Goal: Task Accomplishment & Management: Use online tool/utility

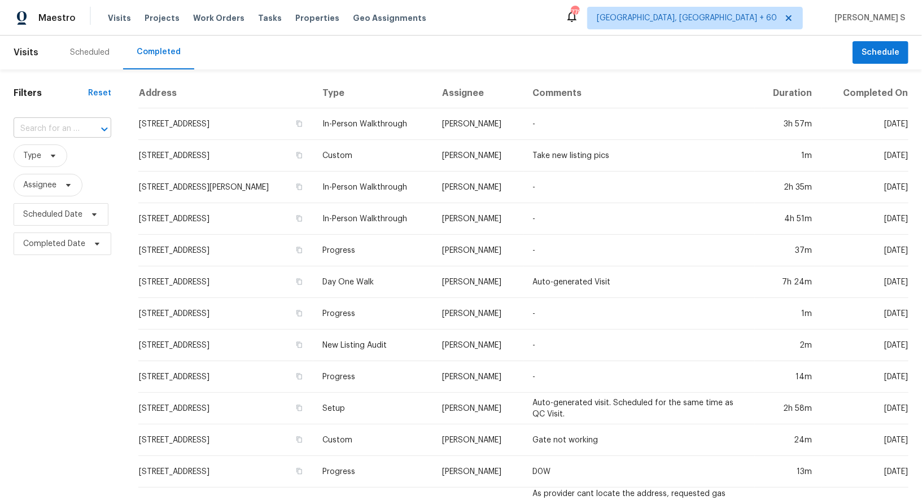
click at [83, 129] on div at bounding box center [96, 129] width 29 height 16
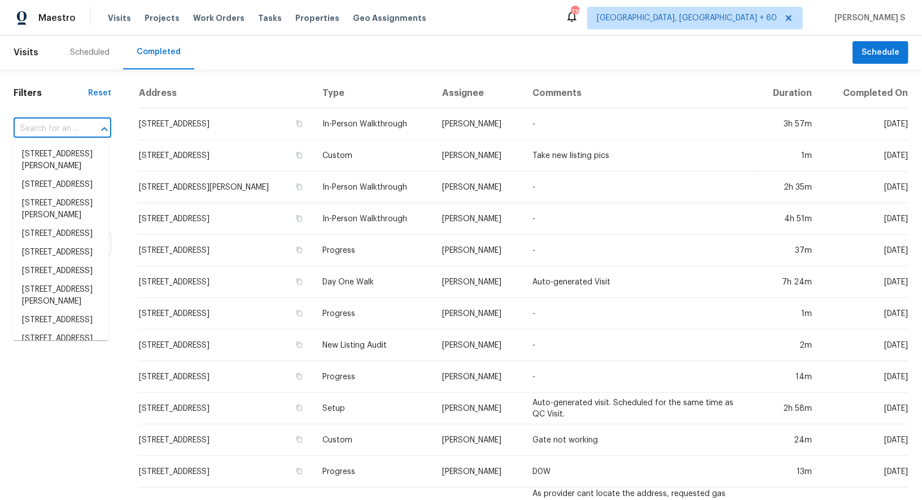
paste input "13571 E Diablo Creek Dr, Vail, AZ 85641"
type input "13571 E Diablo Creek Dr, Vail, AZ 85641"
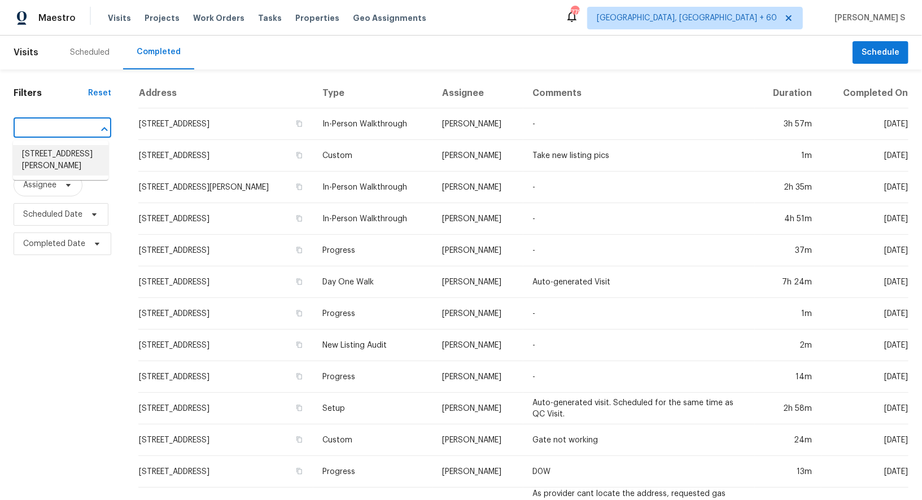
click at [52, 160] on li "13571 E Diablo Creek Dr, Vail, AZ 85641" at bounding box center [60, 160] width 95 height 31
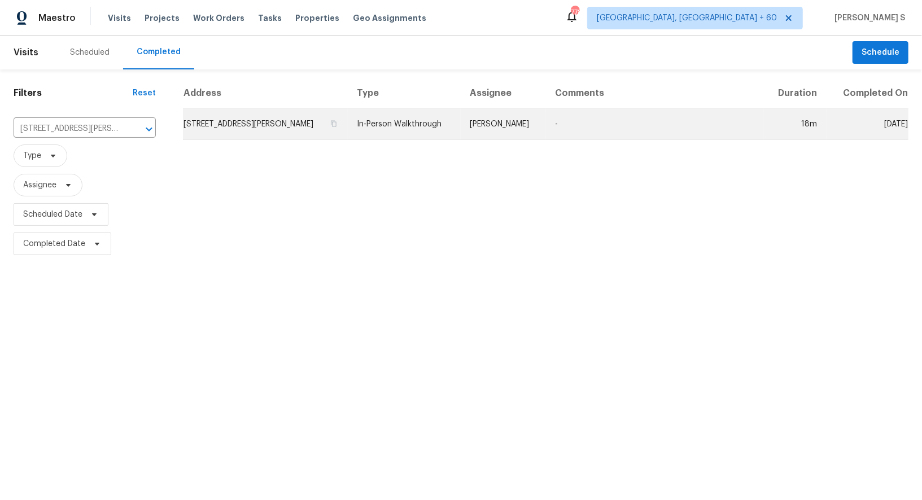
click at [222, 132] on td "13571 E Diablo Creek Dr, Vail, AZ 85641" at bounding box center [265, 124] width 165 height 32
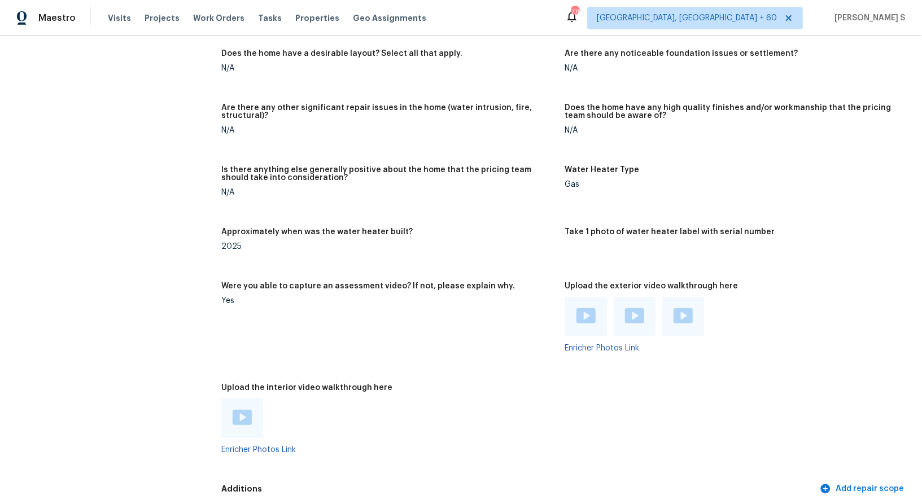
scroll to position [2288, 0]
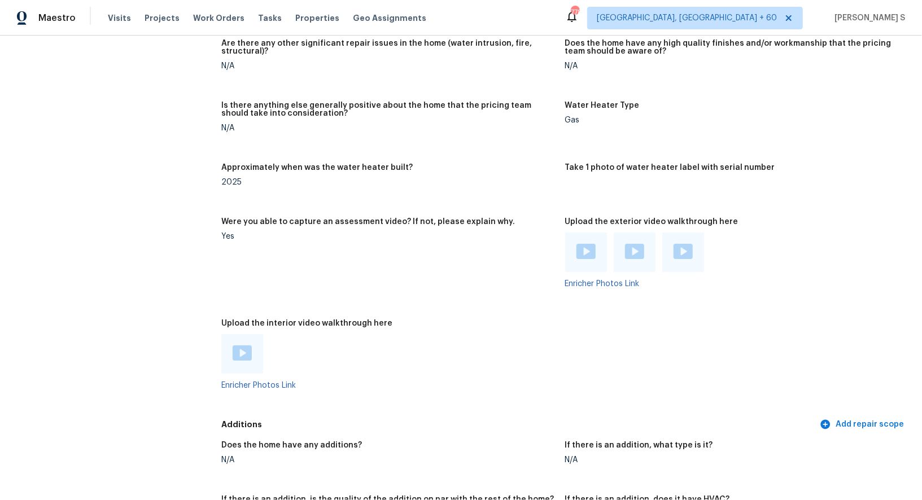
click at [242, 354] on img at bounding box center [242, 353] width 19 height 15
click at [594, 246] on img at bounding box center [586, 251] width 19 height 15
click at [631, 248] on img at bounding box center [634, 251] width 19 height 15
click at [682, 254] on img at bounding box center [683, 251] width 19 height 15
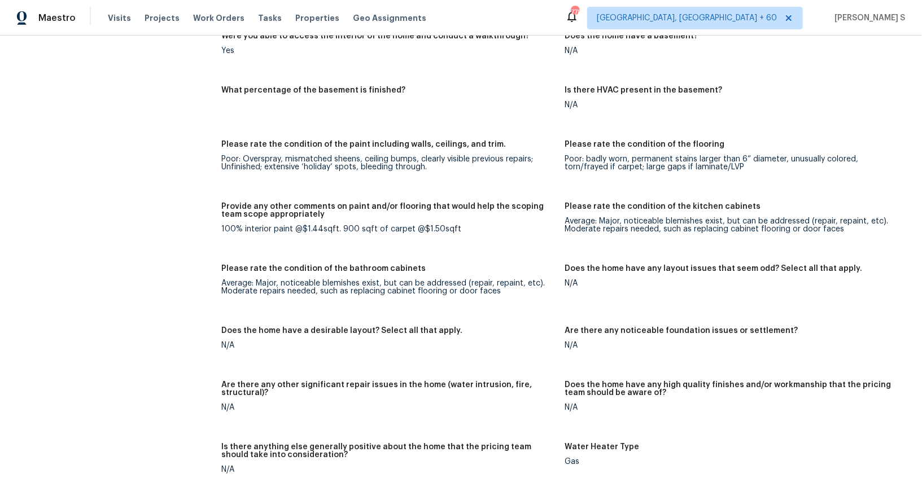
scroll to position [0, 0]
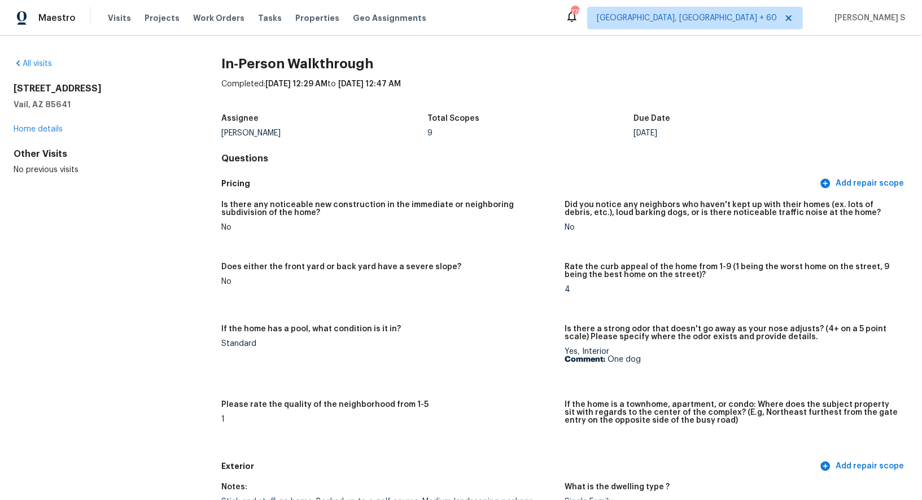
click at [300, 343] on div "Standard" at bounding box center [388, 344] width 334 height 8
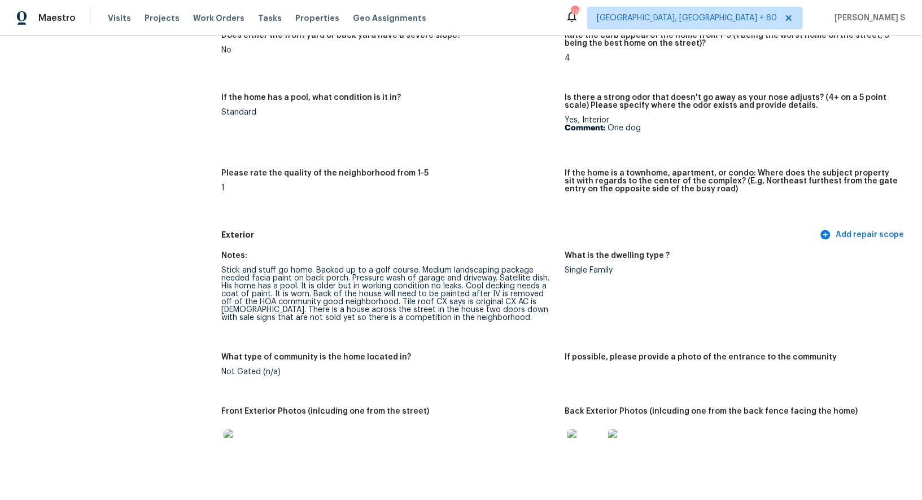
scroll to position [275, 0]
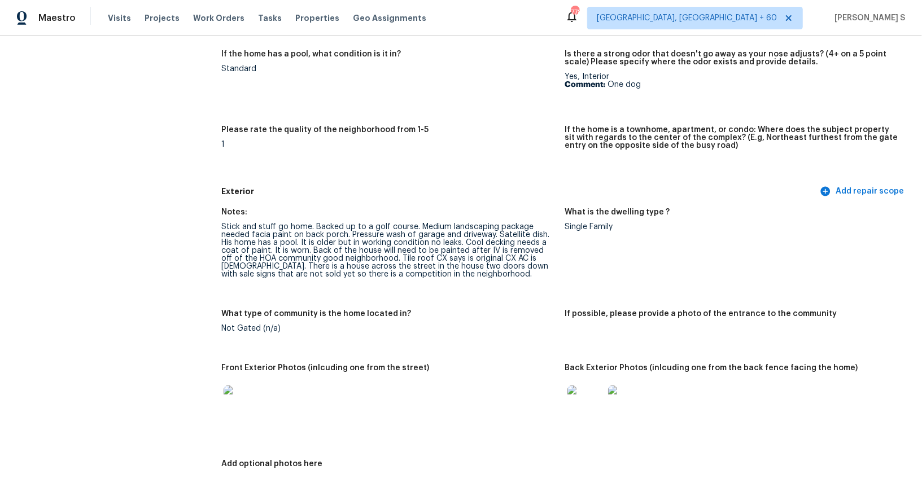
click at [244, 391] on img at bounding box center [242, 404] width 36 height 36
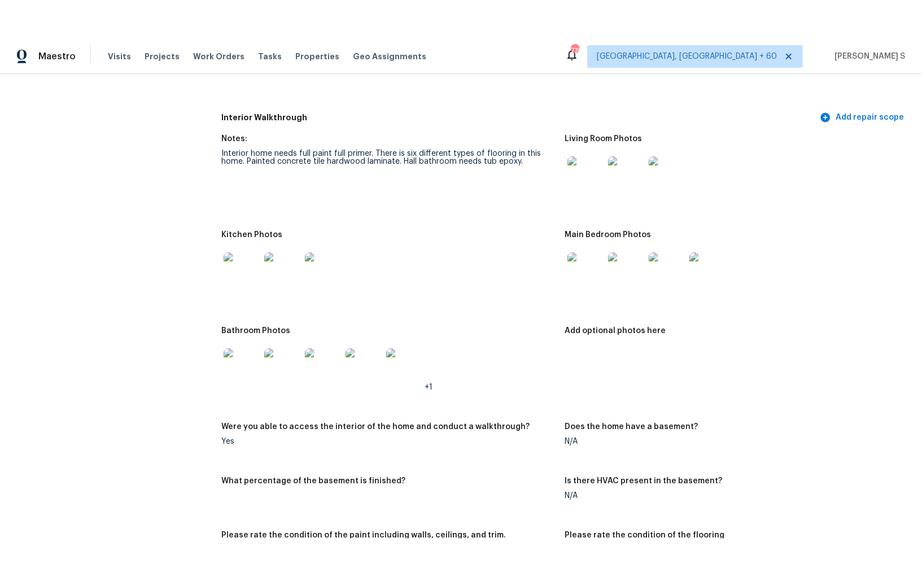
scroll to position [1575, 0]
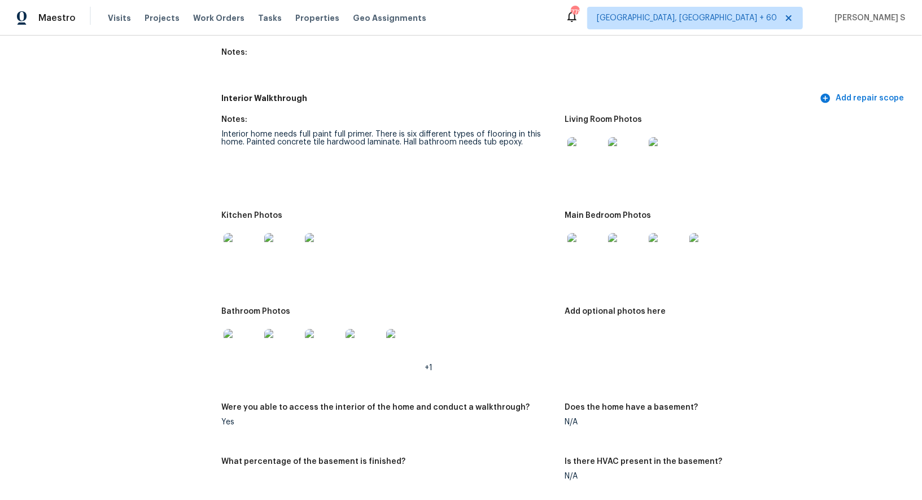
click at [586, 158] on img at bounding box center [586, 155] width 36 height 36
click at [240, 242] on img at bounding box center [242, 251] width 36 height 36
click at [584, 240] on img at bounding box center [586, 251] width 36 height 36
click at [575, 174] on div at bounding box center [585, 155] width 41 height 50
click at [577, 155] on img at bounding box center [586, 155] width 36 height 36
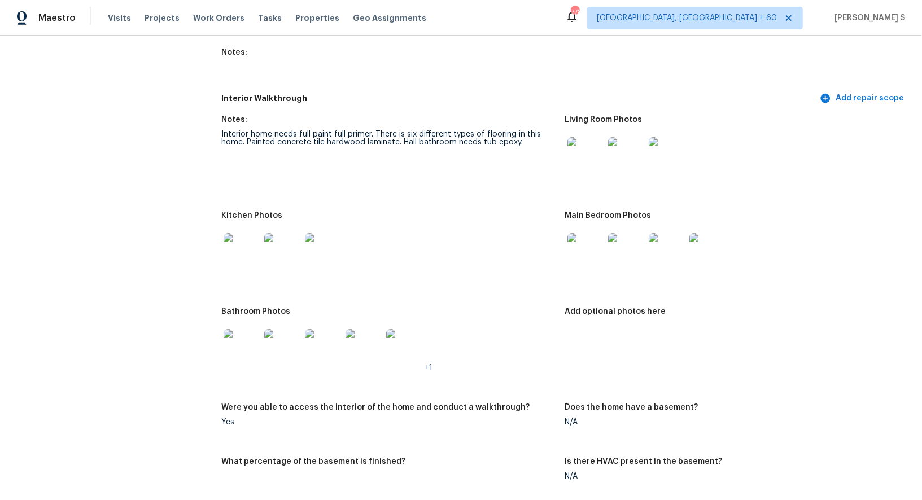
click at [243, 353] on img at bounding box center [242, 347] width 36 height 36
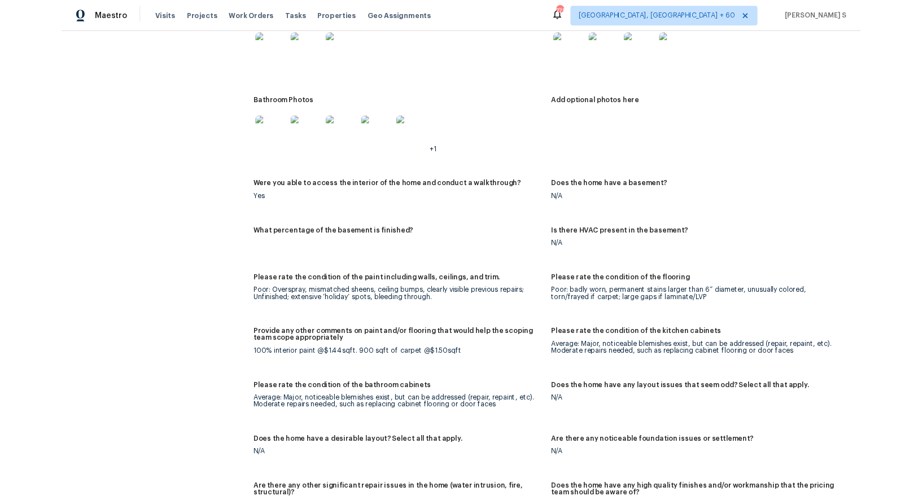
scroll to position [1823, 0]
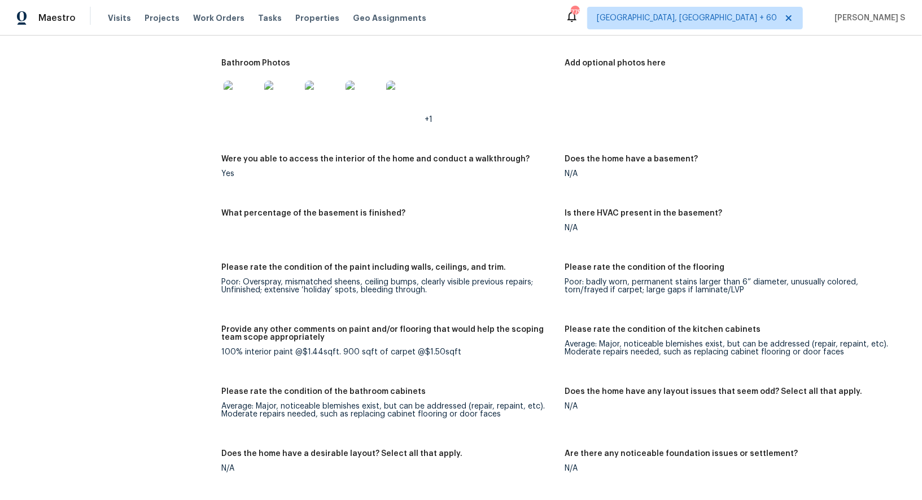
click at [225, 350] on div "100% interior paint @$1.44sqft. 900 sqft of carpet @$1.50sqft" at bounding box center [388, 353] width 334 height 8
click at [446, 351] on div "100% interior paint @$1.44sqft. 900 sqft of carpet @$1.50sqft" at bounding box center [388, 353] width 334 height 8
copy div "100% interior paint @$1.44sqft. 900 sqft of carpet @$1.50sqft"
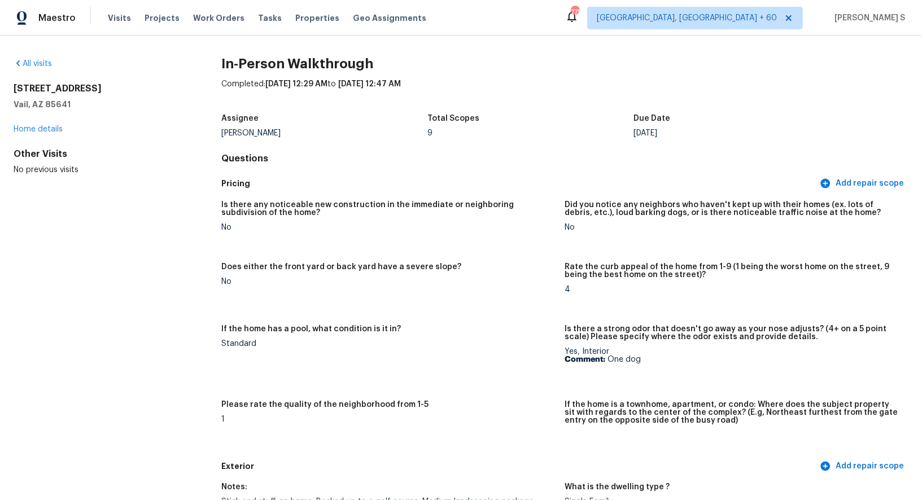
scroll to position [526, 0]
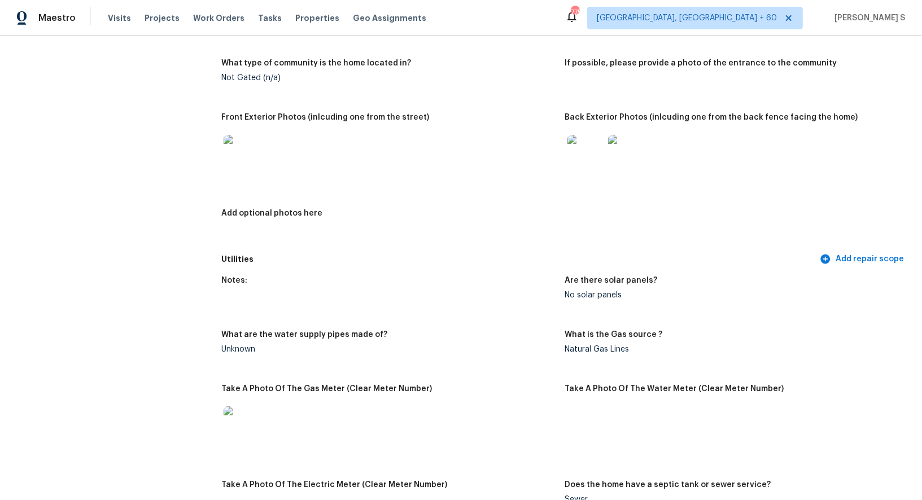
click at [529, 333] on div "What are the water supply pipes made of?" at bounding box center [388, 338] width 334 height 15
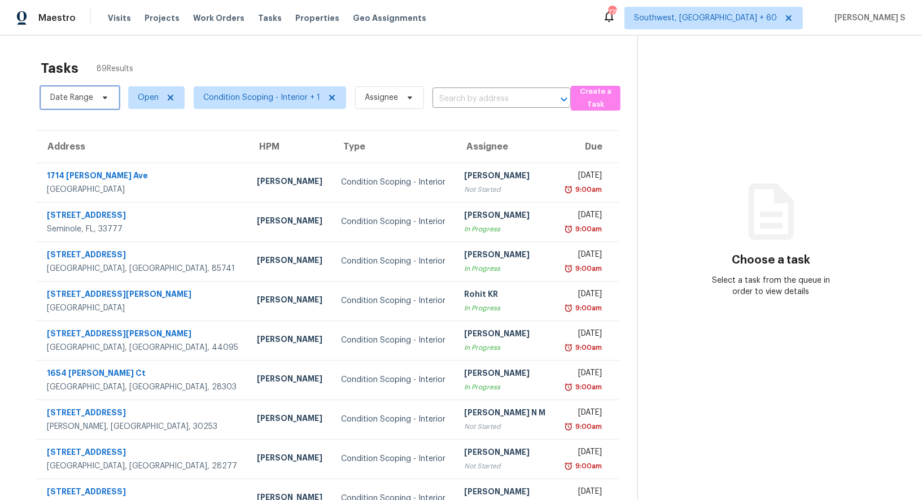
click at [88, 99] on span "Date Range" at bounding box center [71, 97] width 43 height 11
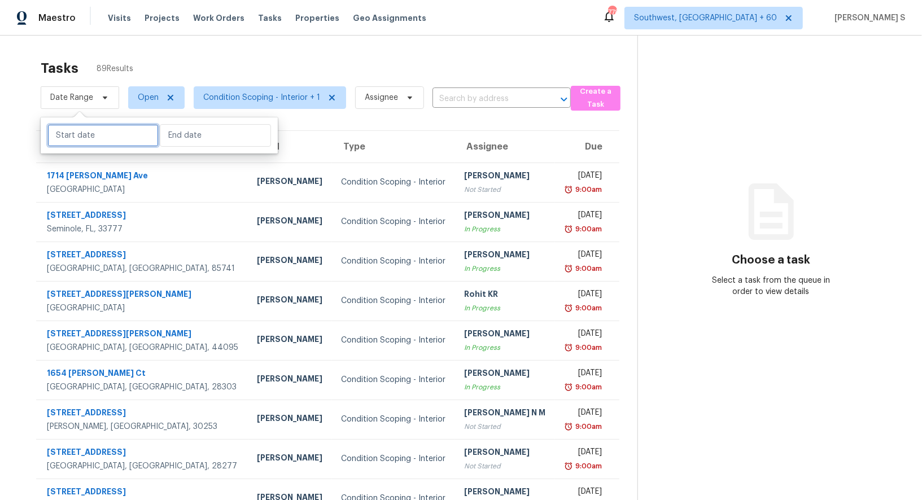
click at [123, 132] on input "text" at bounding box center [102, 135] width 111 height 23
select select "9"
select select "2025"
select select "10"
select select "2025"
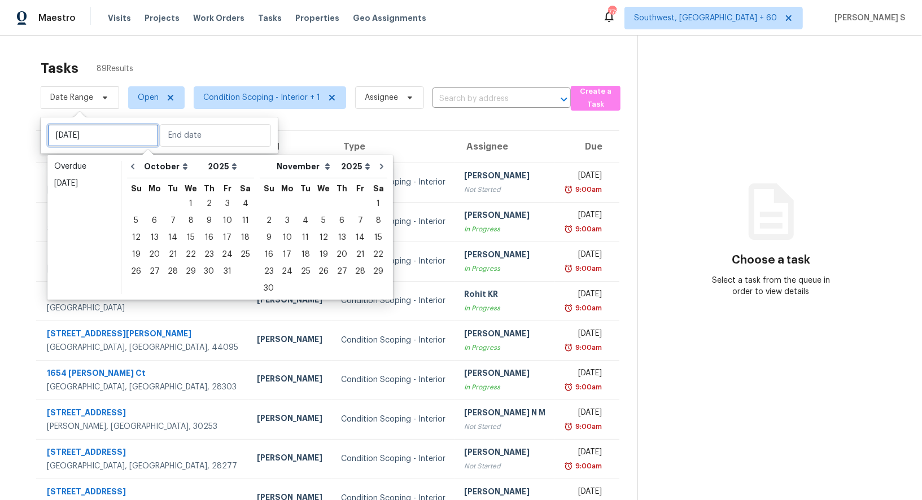
type input "Sat, Oct 11"
type input "Sun, Nov 02"
click at [147, 224] on div "6" at bounding box center [154, 221] width 19 height 16
type input "Mon, Oct 06"
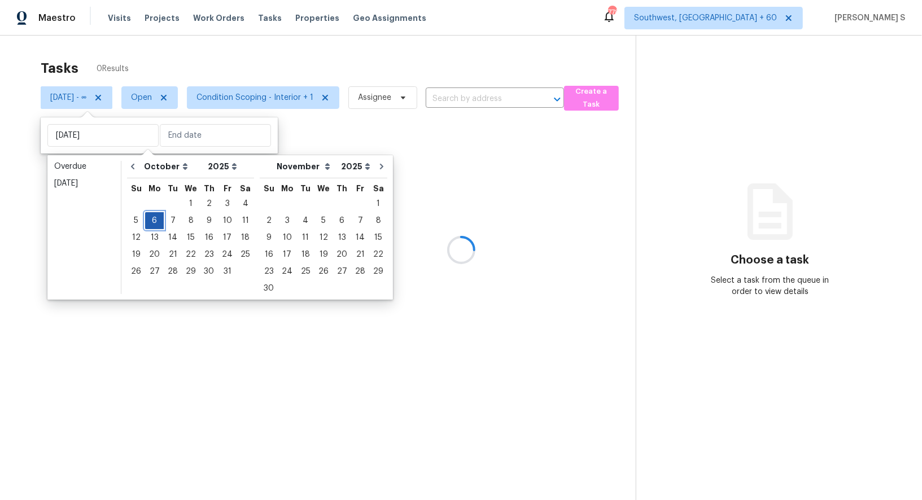
click at [147, 224] on div "6" at bounding box center [154, 221] width 19 height 16
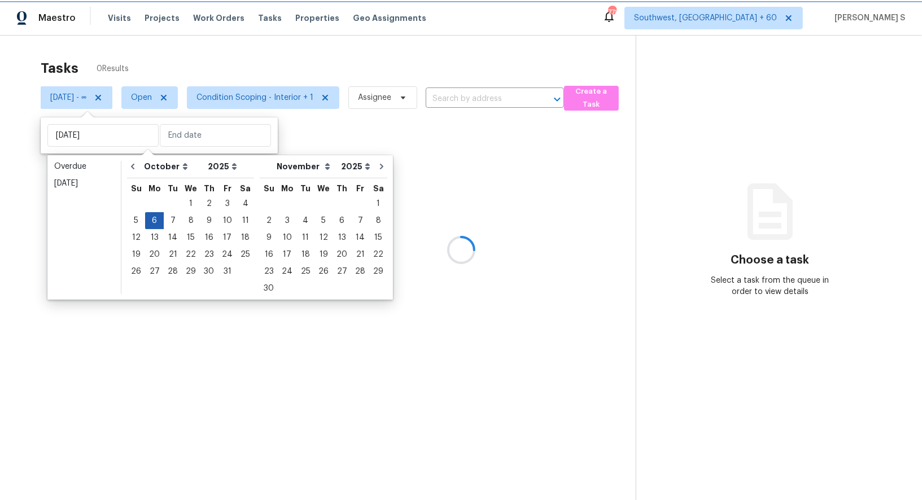
type input "Mon, Oct 06"
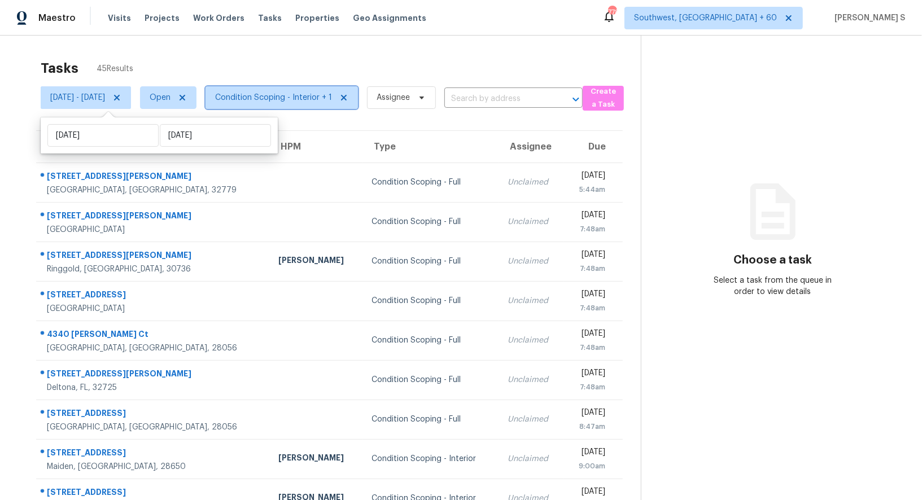
click at [310, 99] on span "Condition Scoping - Interior + 1" at bounding box center [273, 97] width 117 height 11
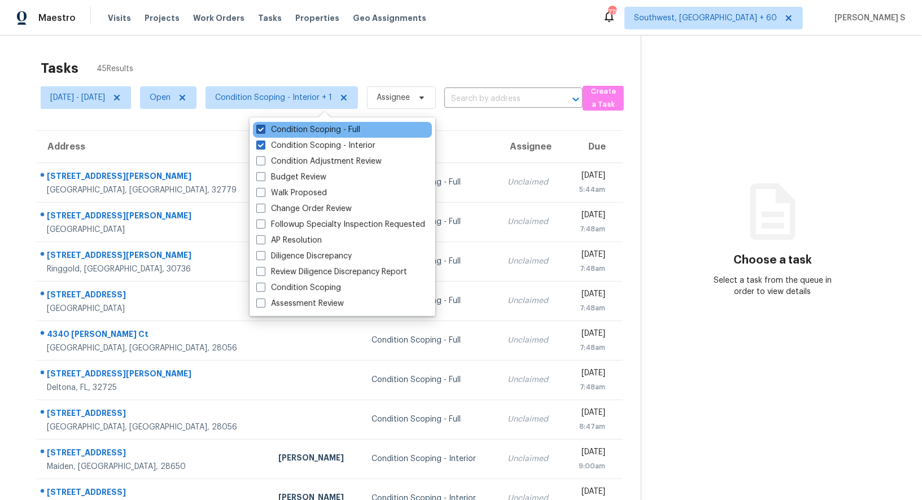
click at [342, 133] on label "Condition Scoping - Full" at bounding box center [308, 129] width 104 height 11
click at [264, 132] on input "Condition Scoping - Full" at bounding box center [259, 127] width 7 height 7
checkbox input "false"
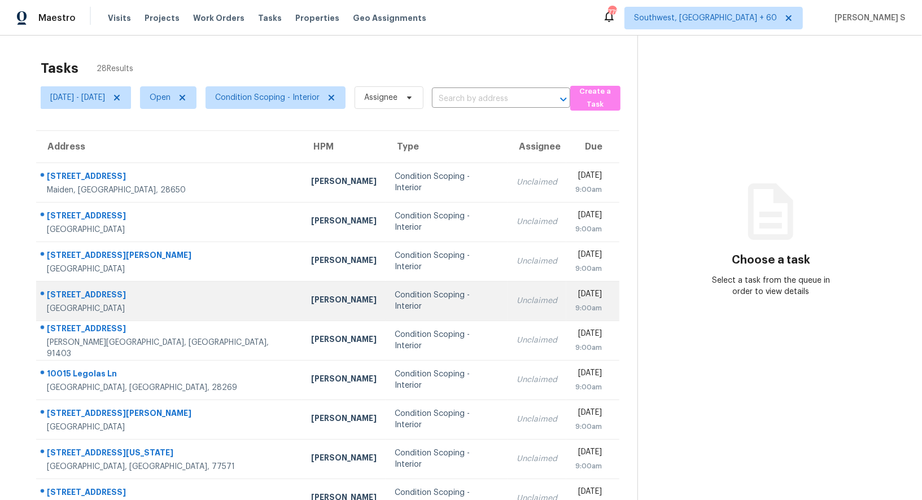
scroll to position [86, 0]
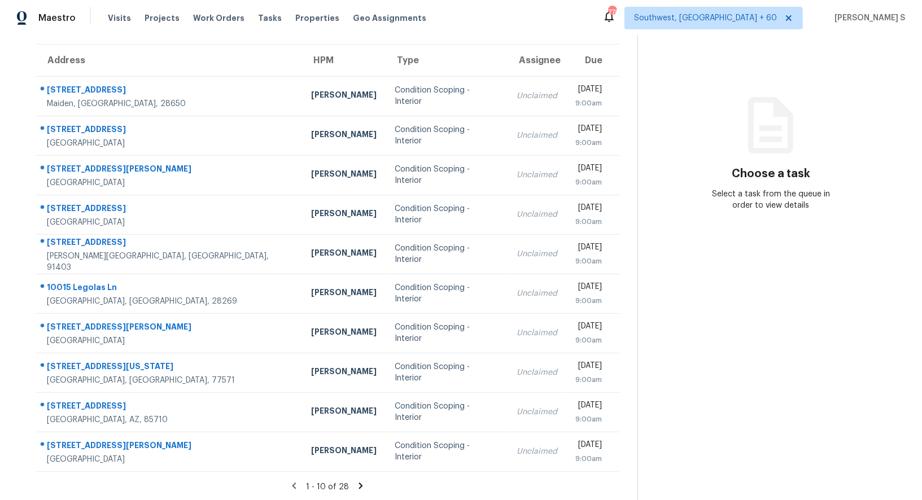
click at [362, 487] on icon at bounding box center [361, 486] width 10 height 10
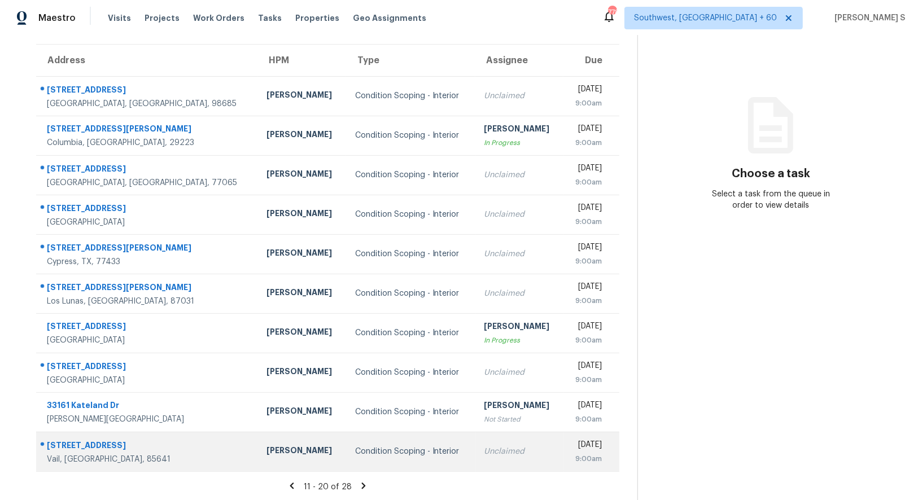
click at [485, 452] on div "Unclaimed" at bounding box center [520, 451] width 70 height 11
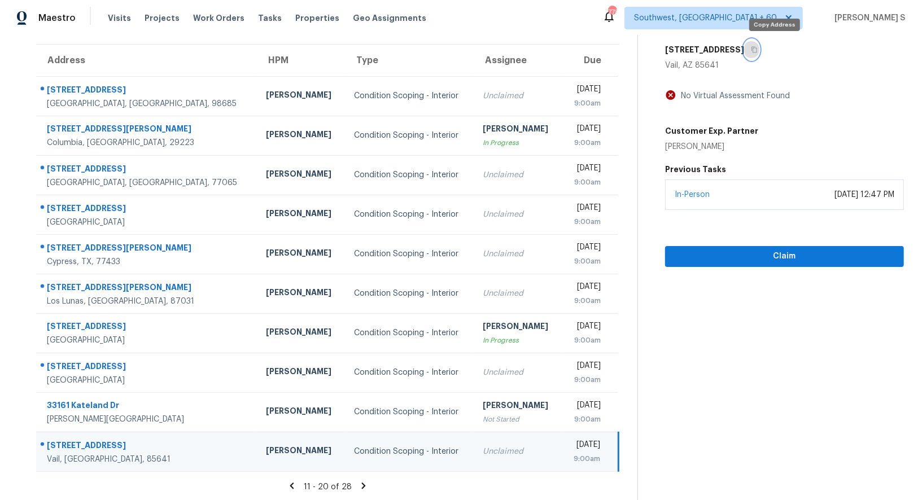
click at [758, 51] on icon "button" at bounding box center [754, 49] width 7 height 7
click at [760, 51] on button "button" at bounding box center [751, 50] width 15 height 20
click at [794, 252] on span "Claim" at bounding box center [784, 257] width 221 height 14
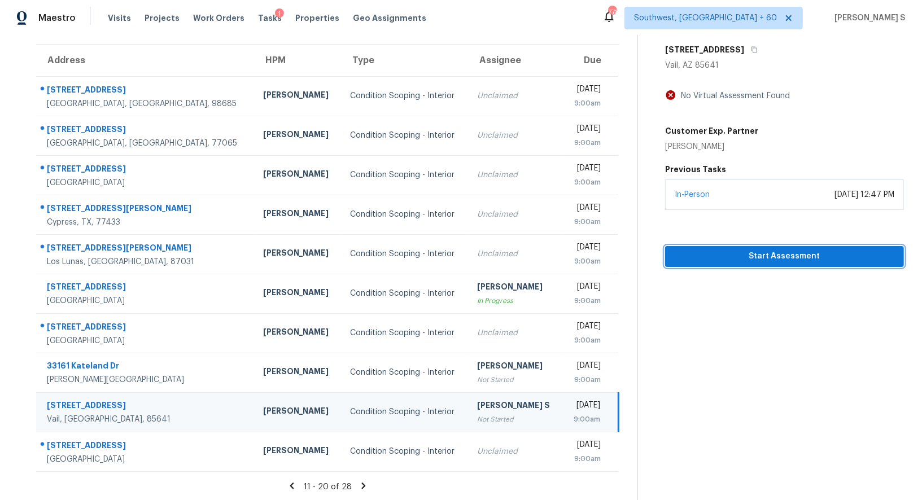
click at [755, 254] on span "Start Assessment" at bounding box center [784, 257] width 221 height 14
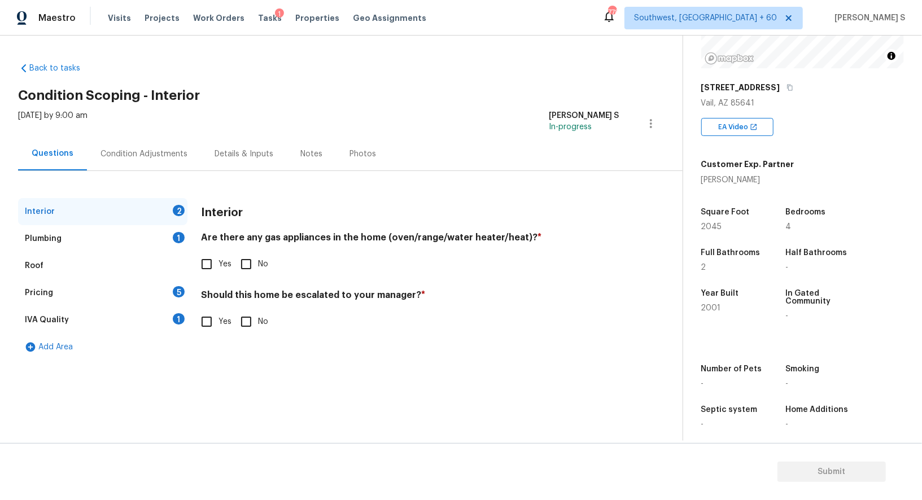
scroll to position [155, 0]
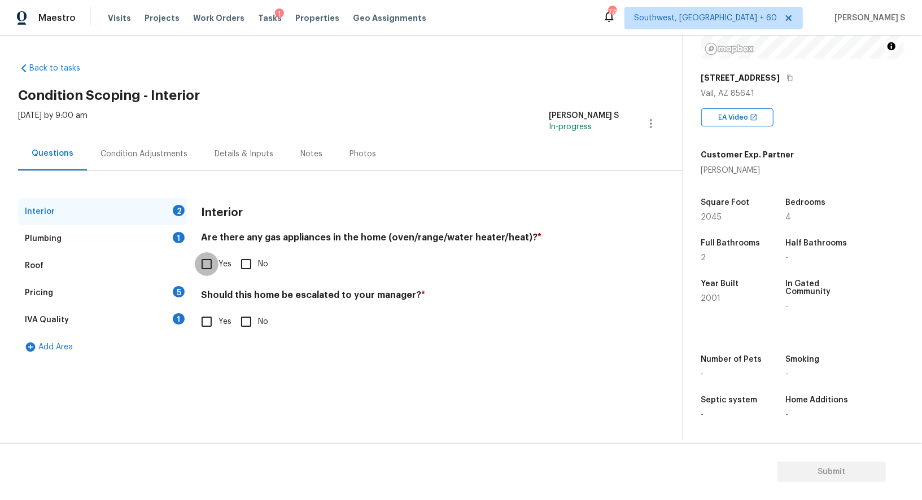
click at [217, 263] on input "Yes" at bounding box center [207, 264] width 24 height 24
checkbox input "true"
click at [172, 245] on div "Plumbing 1" at bounding box center [102, 238] width 169 height 27
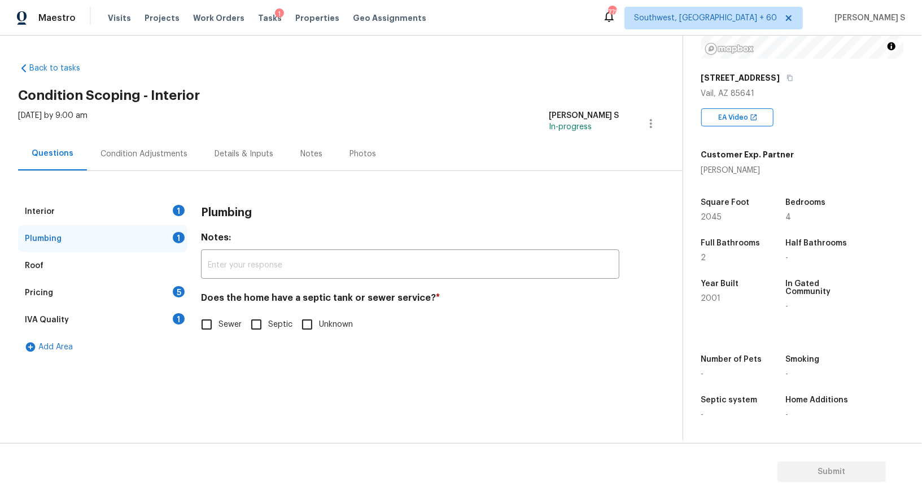
click at [172, 245] on div "Plumbing 1" at bounding box center [102, 238] width 169 height 27
click at [212, 326] on input "Sewer" at bounding box center [207, 325] width 24 height 24
checkbox input "true"
click at [178, 315] on div "1" at bounding box center [179, 318] width 12 height 11
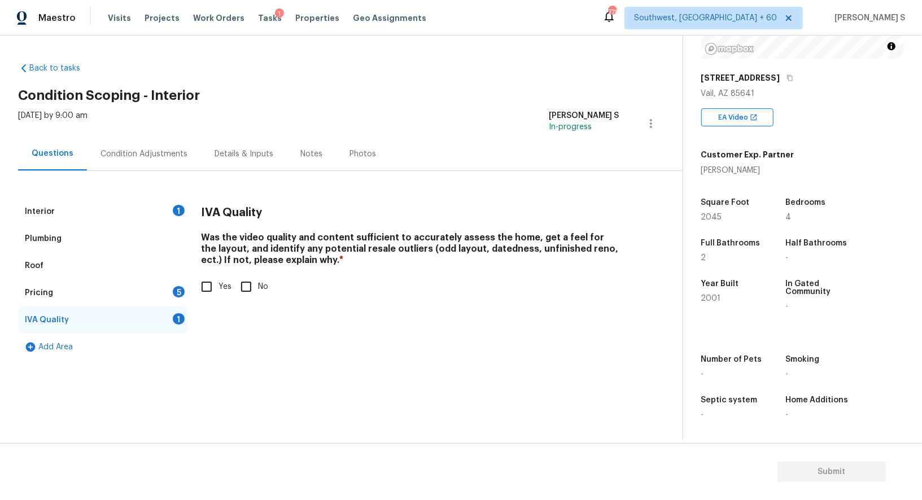
click at [200, 290] on input "Yes" at bounding box center [207, 287] width 24 height 24
checkbox input "true"
drag, startPoint x: 158, startPoint y: 294, endPoint x: 194, endPoint y: 294, distance: 36.7
click at [158, 294] on div "Pricing 5" at bounding box center [102, 293] width 169 height 27
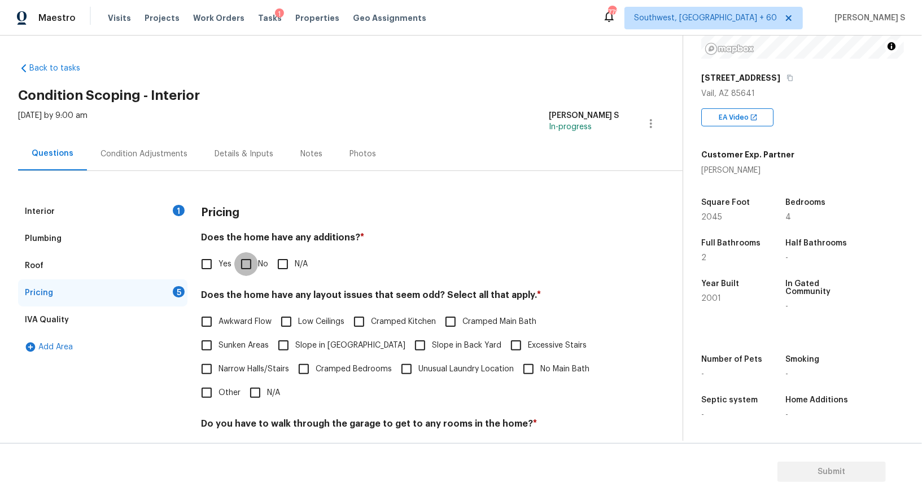
click at [251, 256] on input "No" at bounding box center [246, 264] width 24 height 24
checkbox input "true"
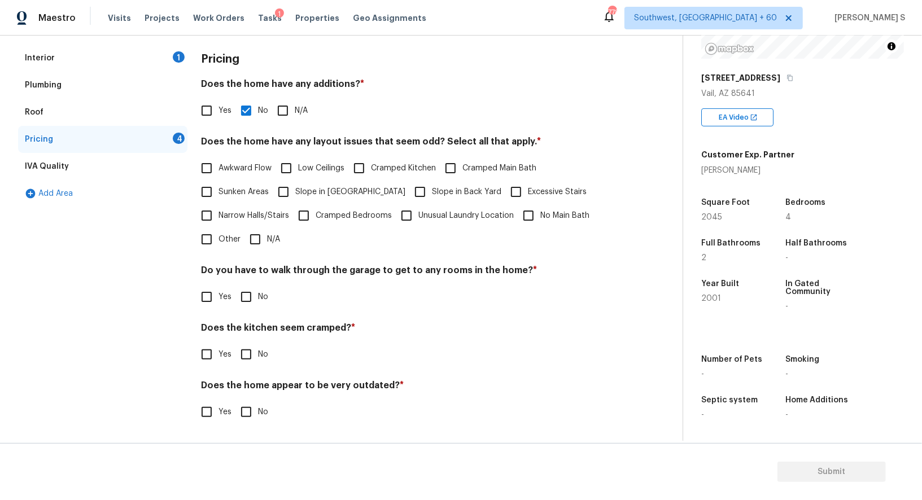
scroll to position [153, 0]
click at [251, 287] on input "No" at bounding box center [246, 298] width 24 height 24
checkbox input "true"
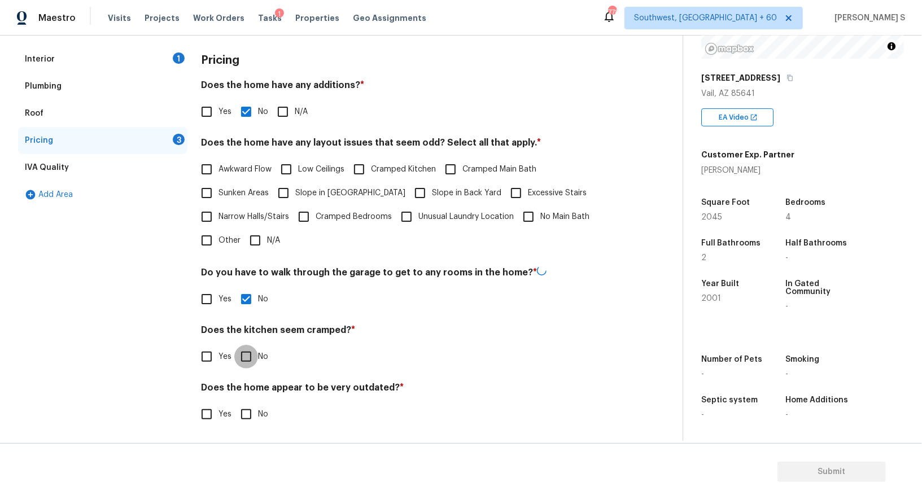
click at [234, 345] on input "No" at bounding box center [246, 357] width 24 height 24
checkbox input "true"
click at [234, 403] on input "No" at bounding box center [246, 415] width 24 height 24
checkbox input "true"
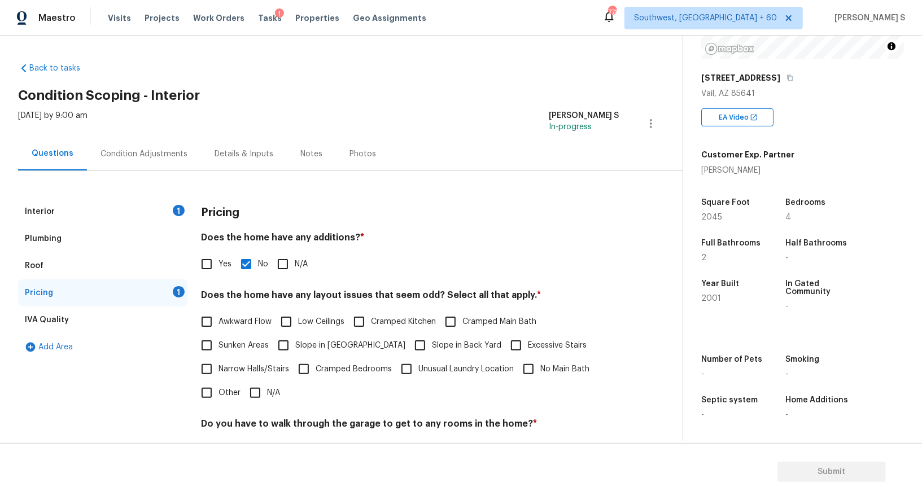
click at [172, 150] on div "Condition Adjustments" at bounding box center [144, 154] width 87 height 11
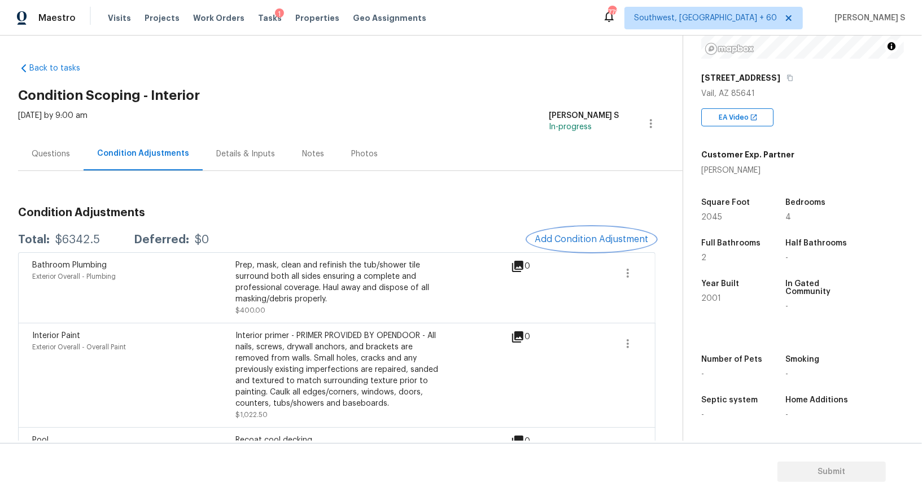
click at [596, 241] on span "Add Condition Adjustment" at bounding box center [592, 239] width 114 height 10
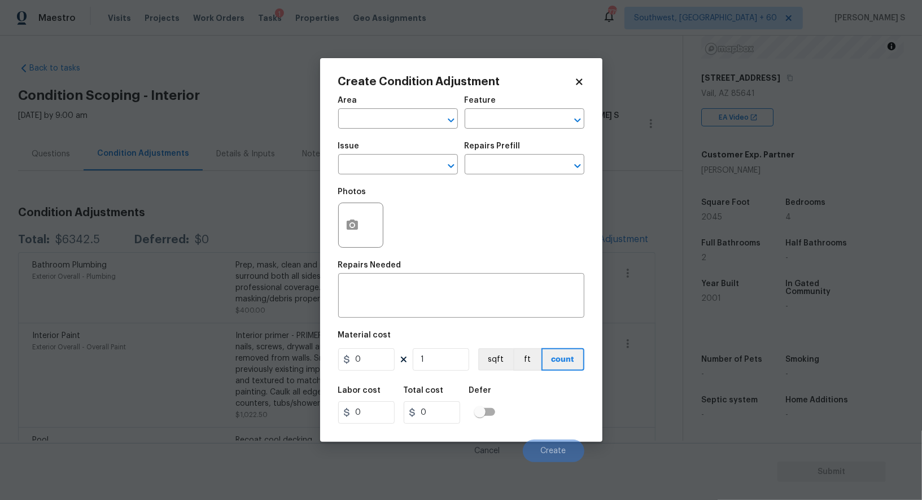
click at [401, 177] on span "Issue ​" at bounding box center [398, 159] width 120 height 46
click at [395, 167] on input "text" at bounding box center [382, 166] width 88 height 18
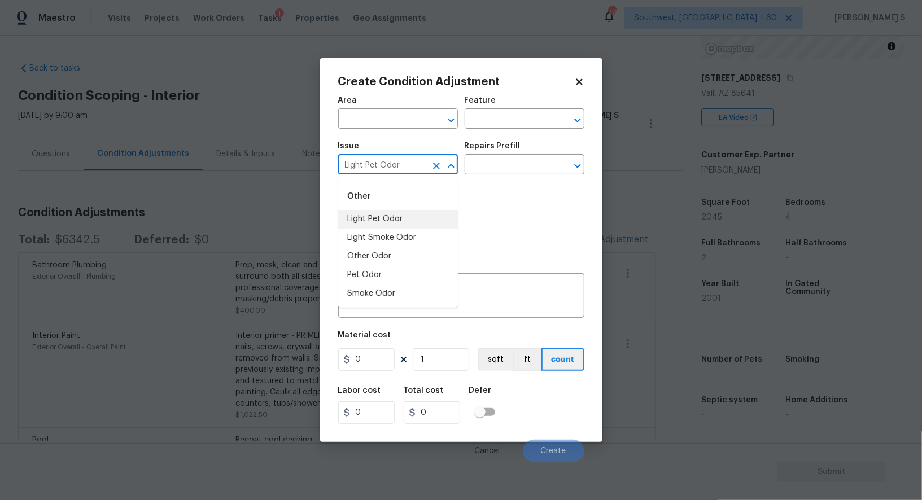
type input "Light Pet Odor"
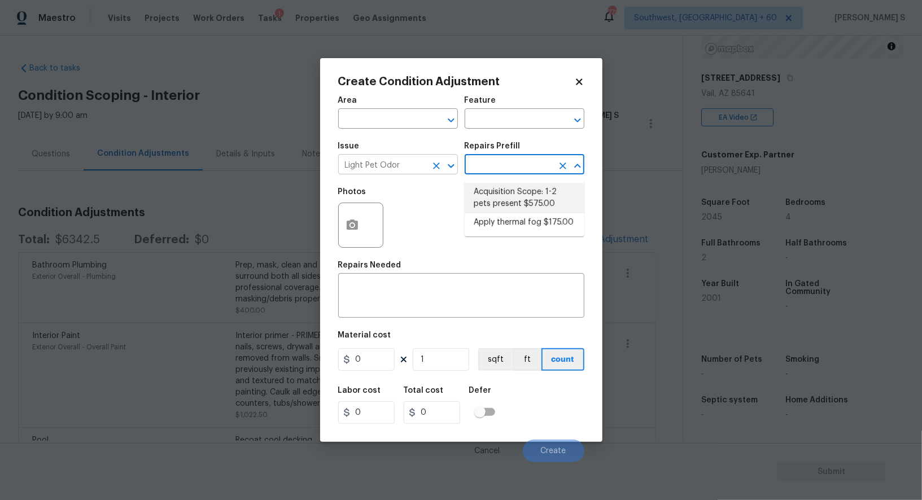
type textarea "Acquisition Scope: 1-2 pets present"
type input "575"
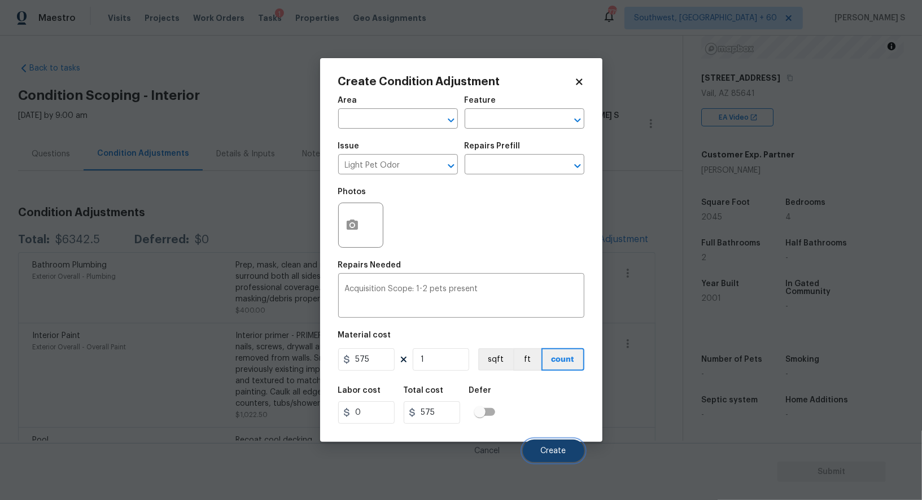
click at [544, 448] on button "Create" at bounding box center [554, 451] width 62 height 23
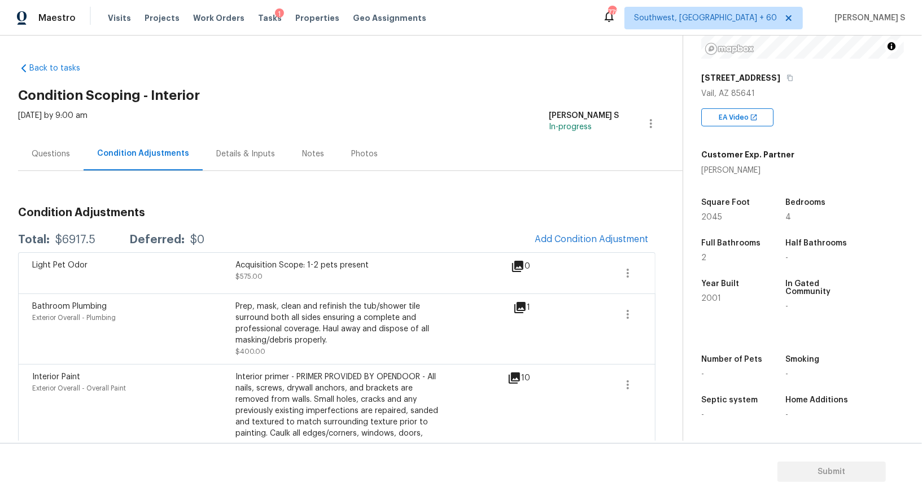
click at [50, 159] on div "Questions" at bounding box center [51, 154] width 38 height 11
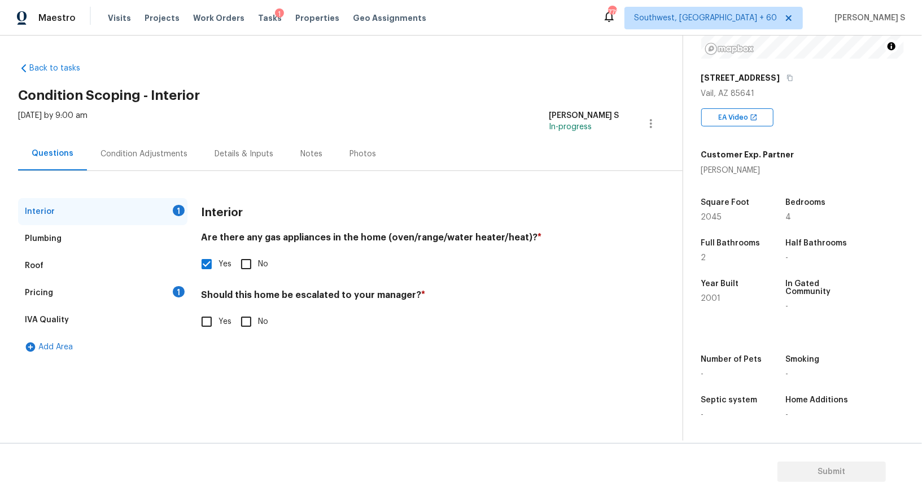
click at [42, 293] on div "Pricing" at bounding box center [39, 293] width 28 height 11
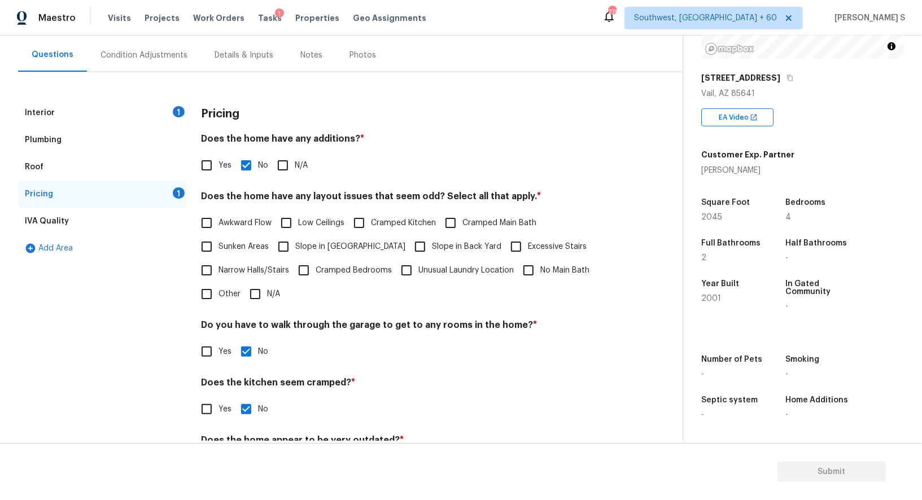
scroll to position [153, 0]
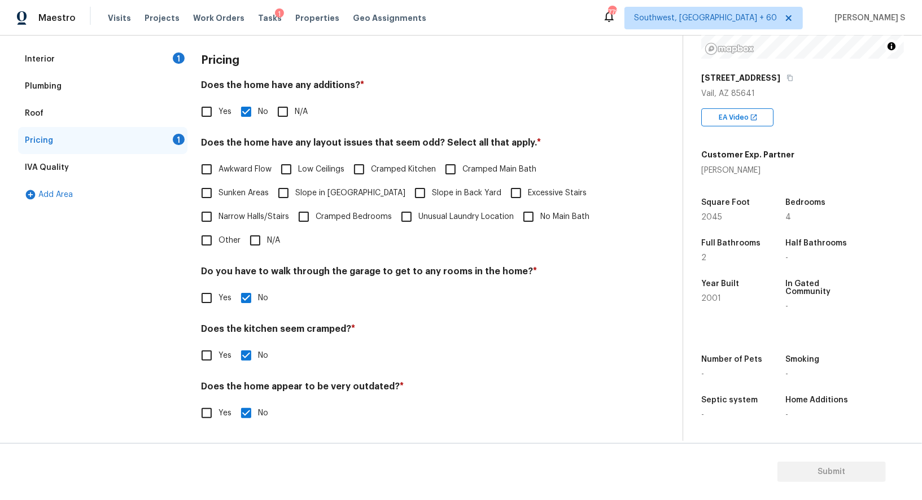
click at [304, 192] on span "Slope in Front Yard" at bounding box center [350, 194] width 110 height 12
click at [295, 192] on input "Slope in Front Yard" at bounding box center [284, 193] width 24 height 24
checkbox input "true"
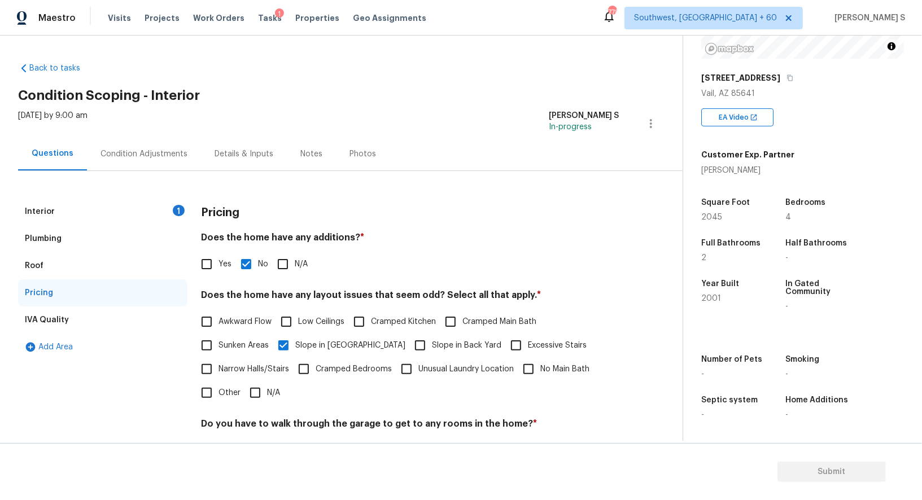
click at [172, 213] on div "Interior 1" at bounding box center [102, 211] width 169 height 27
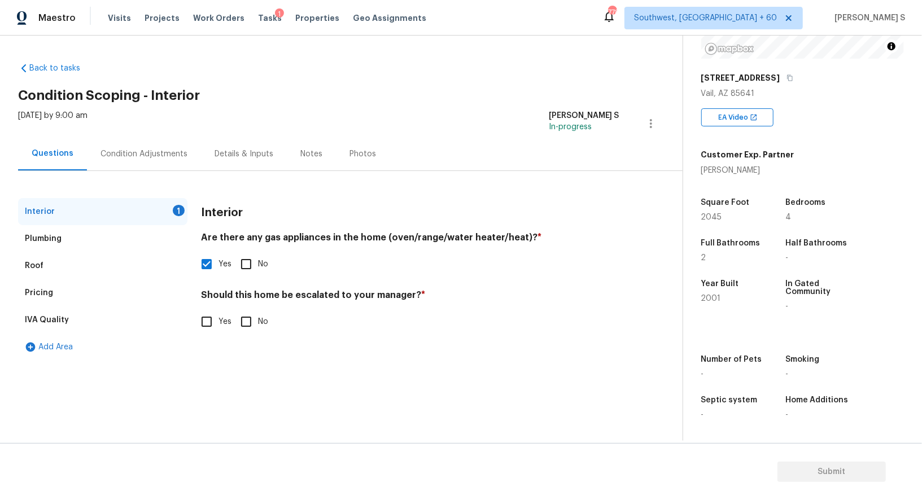
click at [253, 317] on input "No" at bounding box center [246, 322] width 24 height 24
checkbox input "true"
click at [154, 145] on div "Condition Adjustments" at bounding box center [144, 153] width 114 height 33
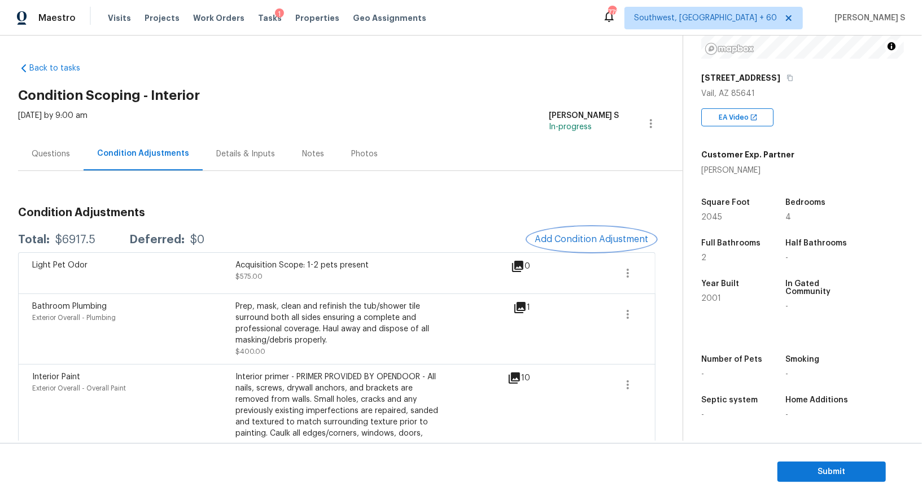
click at [566, 236] on span "Add Condition Adjustment" at bounding box center [592, 239] width 114 height 10
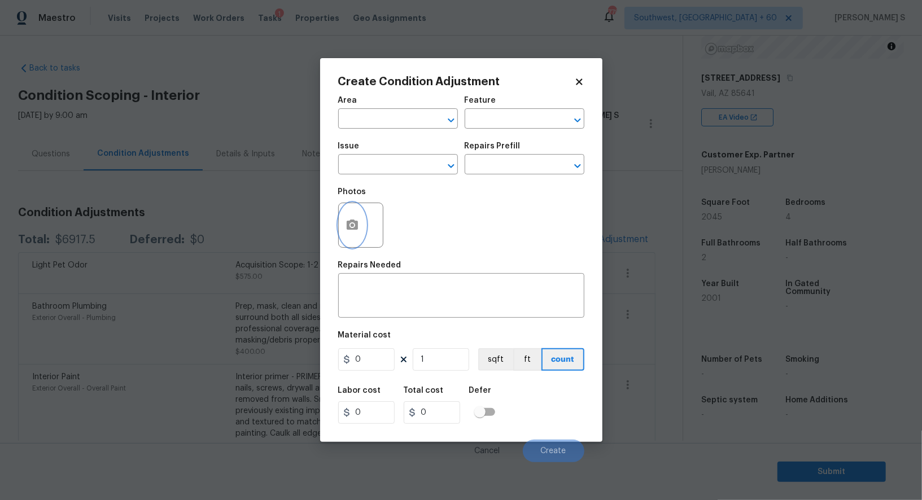
click at [355, 223] on icon "button" at bounding box center [352, 225] width 11 height 10
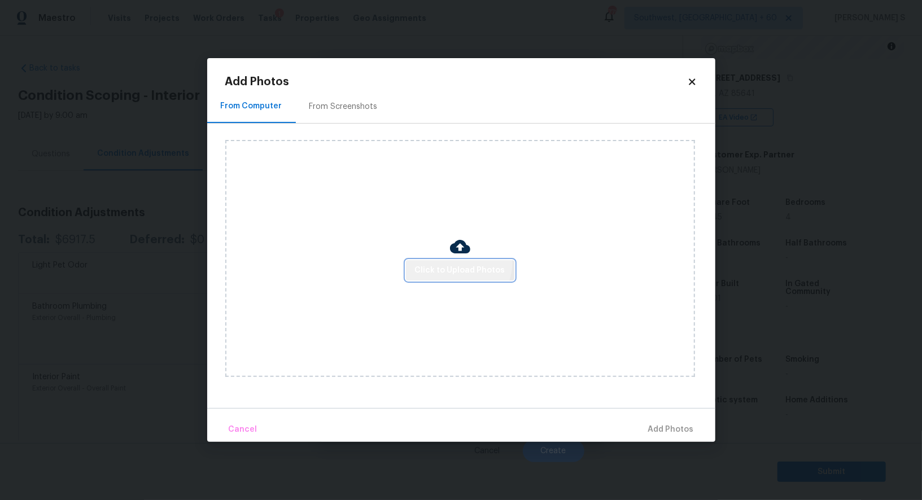
click at [452, 262] on button "Click to Upload Photos" at bounding box center [460, 270] width 108 height 21
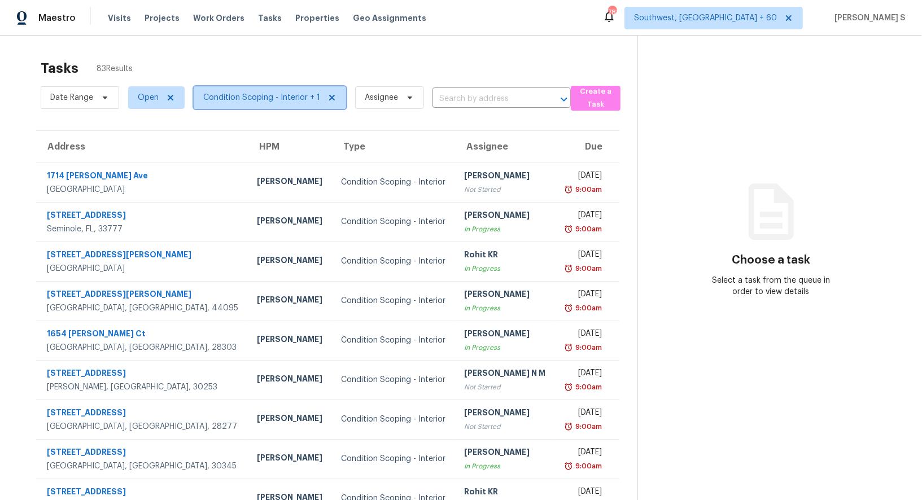
click at [256, 97] on span "Condition Scoping - Interior + 1" at bounding box center [261, 97] width 117 height 11
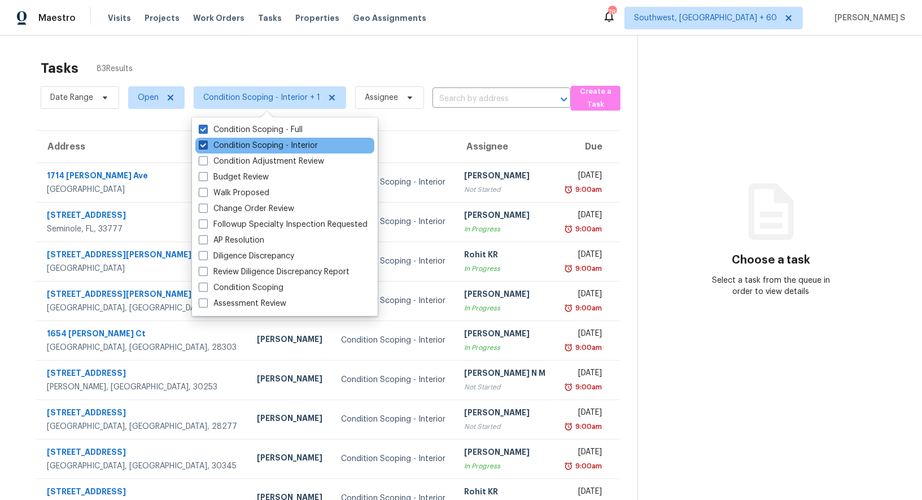
click at [293, 143] on label "Condition Scoping - Interior" at bounding box center [258, 145] width 119 height 11
click at [206, 143] on input "Condition Scoping - Interior" at bounding box center [202, 143] width 7 height 7
checkbox input "false"
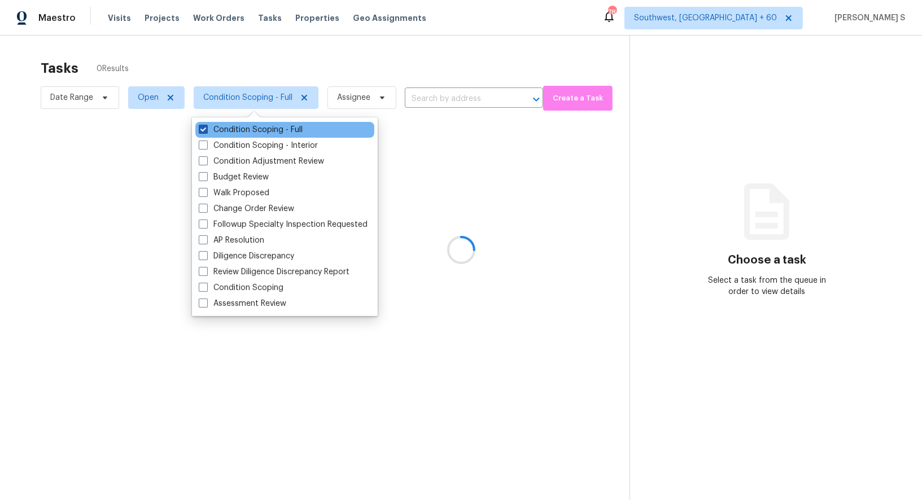
click at [290, 131] on label "Condition Scoping - Full" at bounding box center [251, 129] width 104 height 11
click at [206, 131] on input "Condition Scoping - Full" at bounding box center [202, 127] width 7 height 7
checkbox input "false"
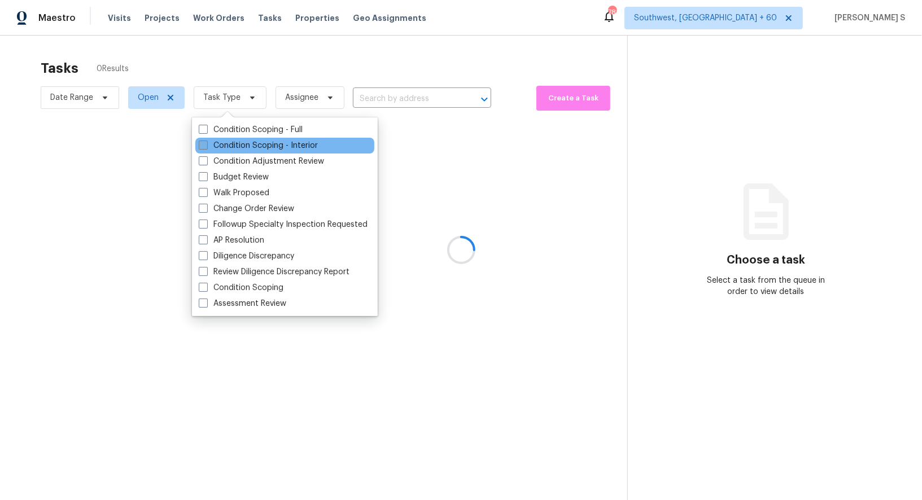
click at [294, 151] on label "Condition Scoping - Interior" at bounding box center [258, 145] width 119 height 11
click at [206, 147] on input "Condition Scoping - Interior" at bounding box center [202, 143] width 7 height 7
checkbox input "true"
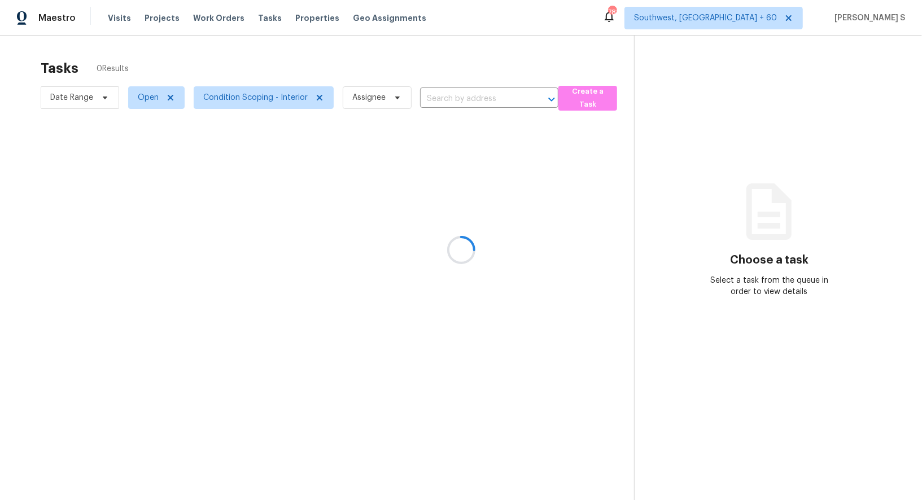
click at [523, 317] on div at bounding box center [461, 250] width 922 height 500
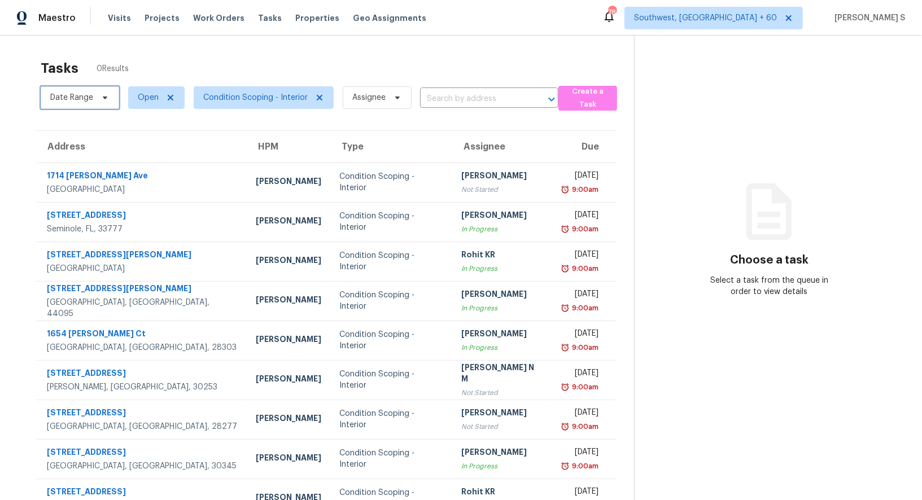
click at [92, 94] on span "Date Range" at bounding box center [71, 97] width 43 height 11
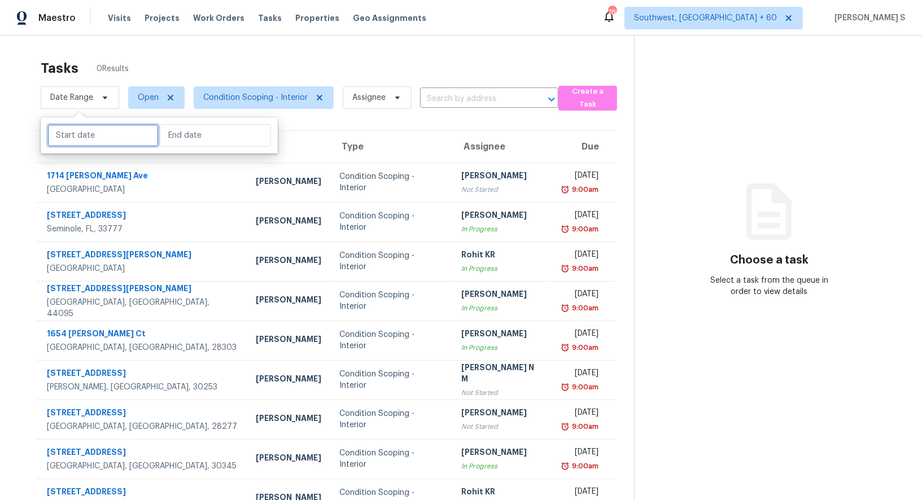
click at [129, 137] on input "text" at bounding box center [102, 135] width 111 height 23
select select "9"
select select "2025"
select select "10"
select select "2025"
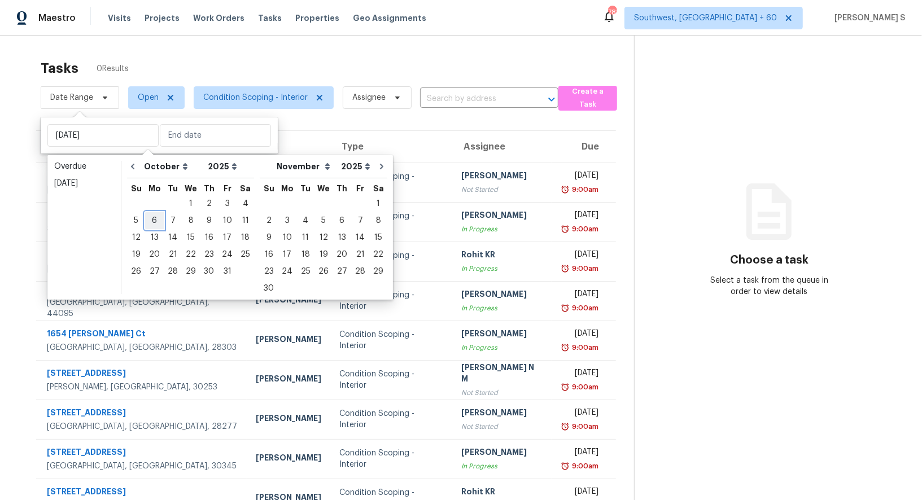
click at [150, 223] on div "6" at bounding box center [154, 221] width 19 height 16
type input "Mon, Oct 06"
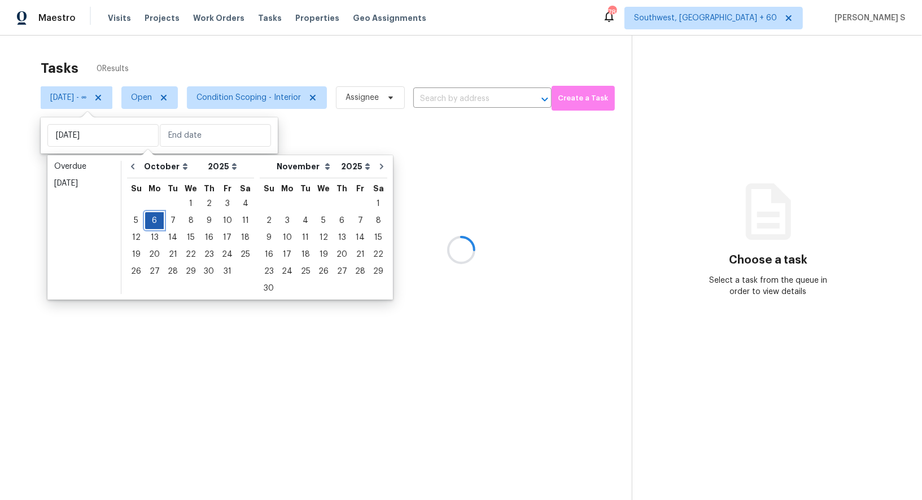
click at [150, 223] on div "6" at bounding box center [154, 221] width 19 height 16
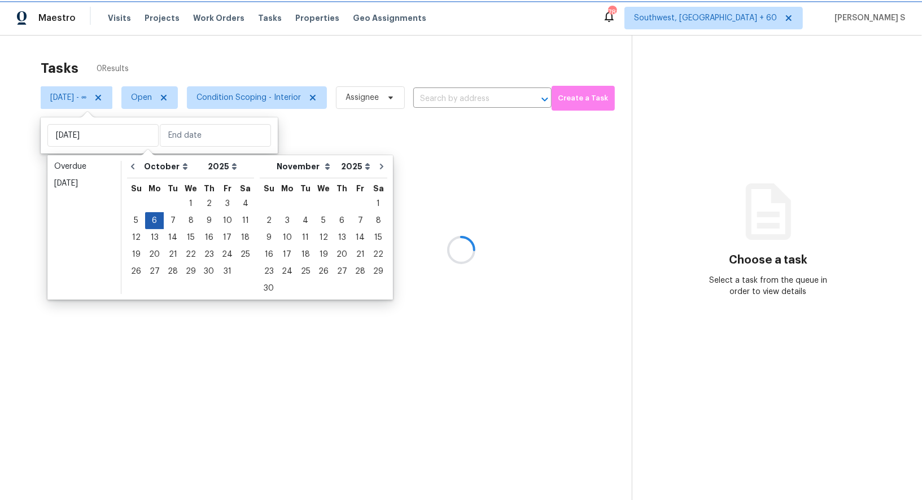
type input "Mon, Oct 06"
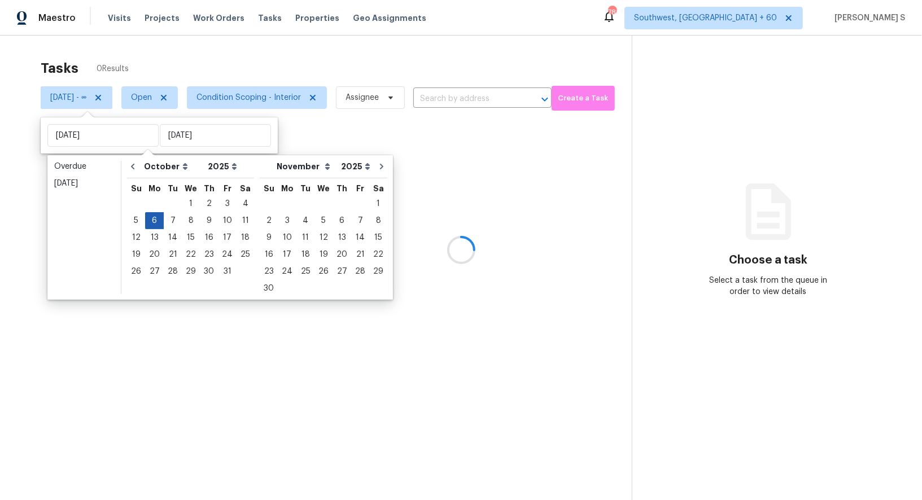
click at [150, 223] on div at bounding box center [461, 250] width 922 height 500
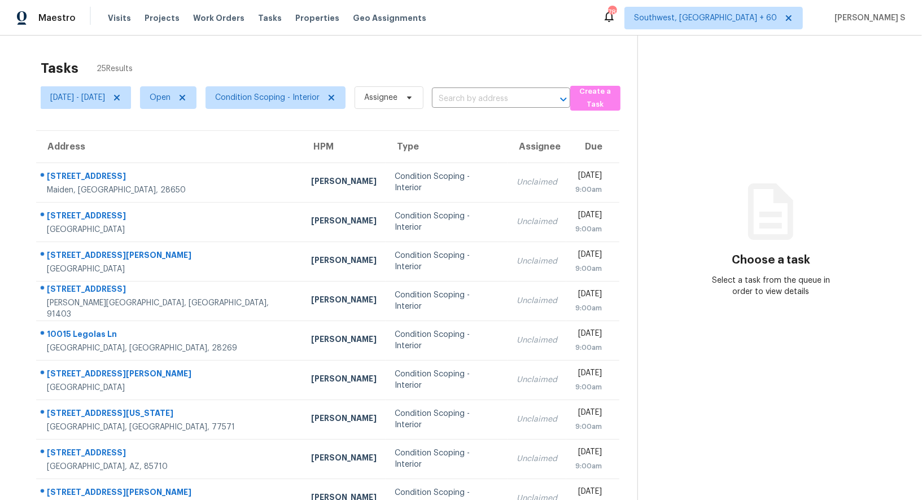
scroll to position [86, 0]
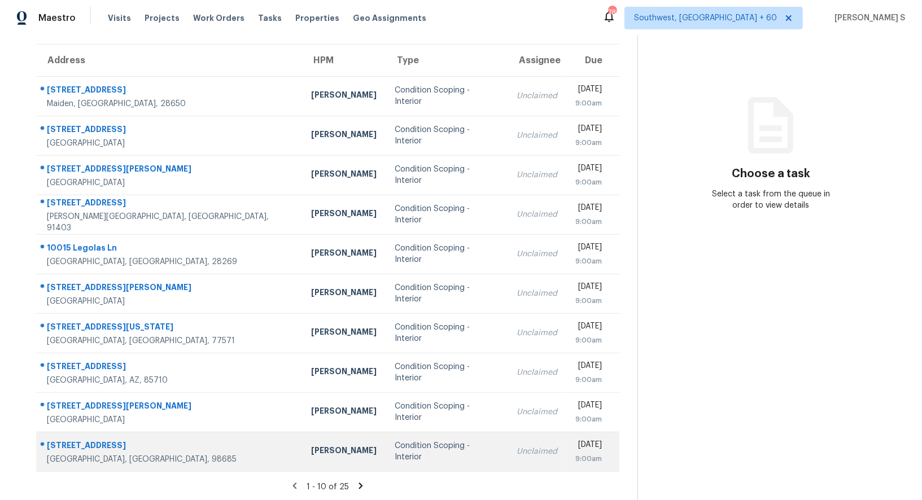
click at [508, 458] on td "Unclaimed" at bounding box center [537, 452] width 59 height 40
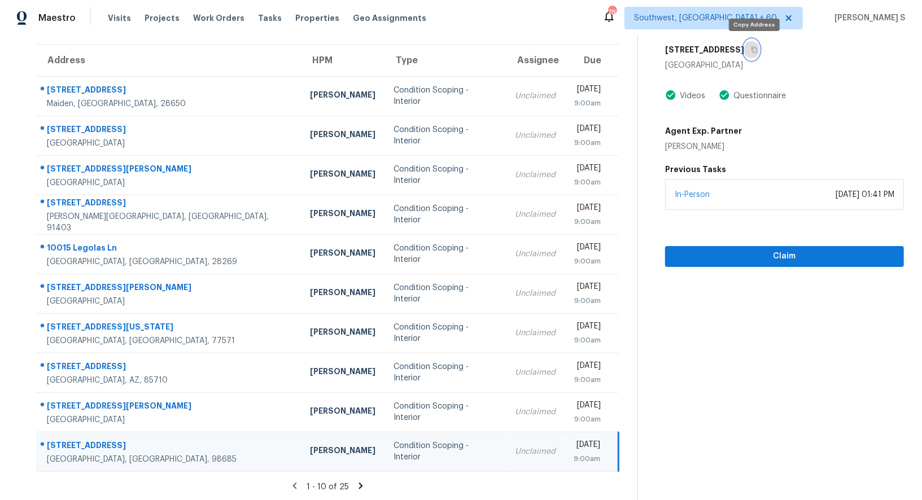
click at [759, 46] on button "button" at bounding box center [751, 50] width 15 height 20
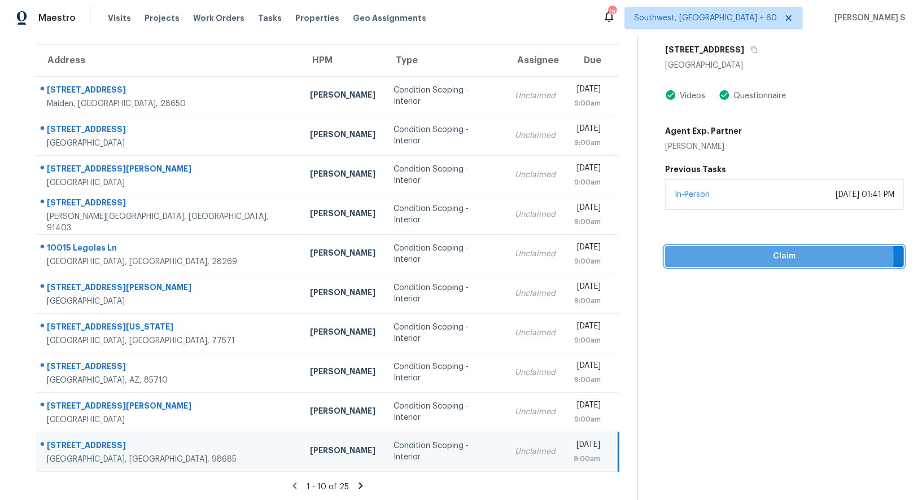
click at [744, 256] on span "Claim" at bounding box center [784, 257] width 221 height 14
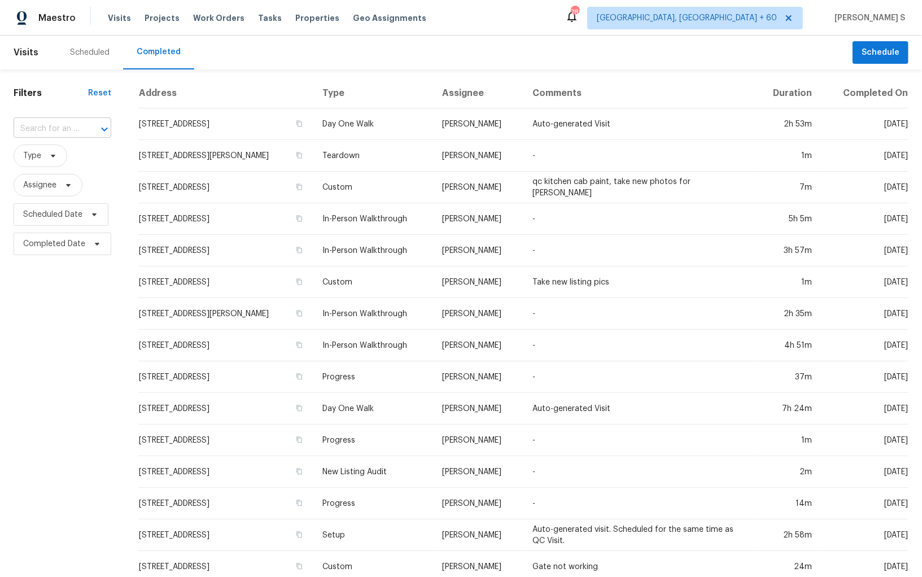
click at [93, 133] on div at bounding box center [96, 129] width 29 height 16
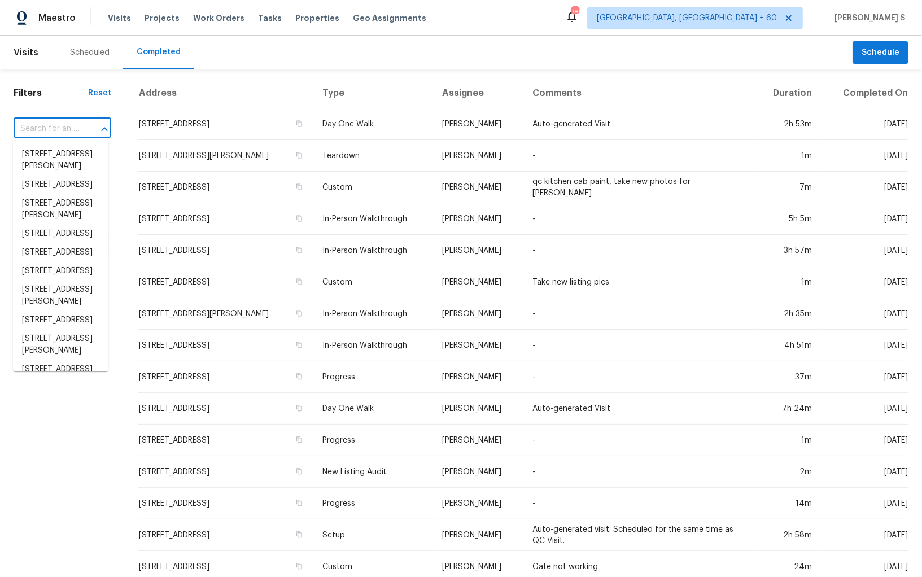
paste input "[STREET_ADDRESS]"
type input "[STREET_ADDRESS]"
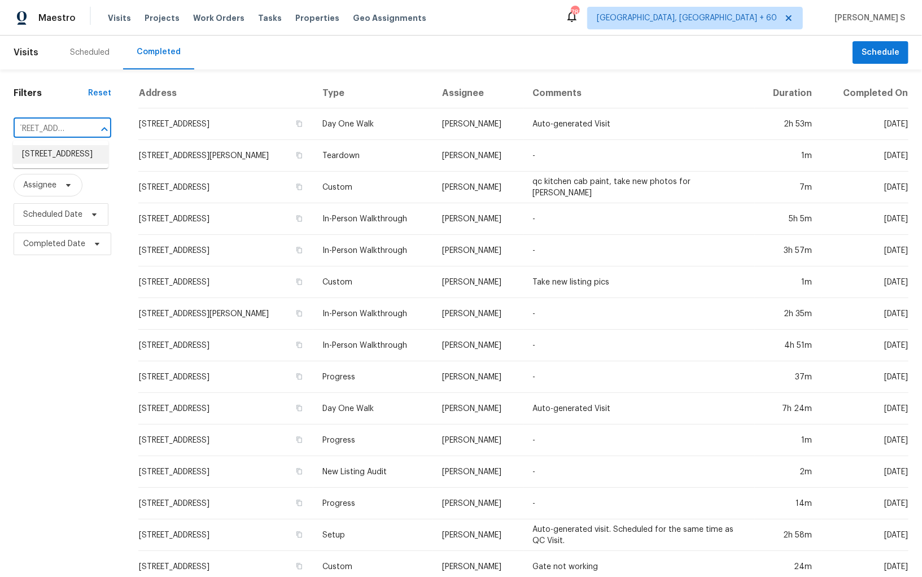
click at [46, 158] on li "[STREET_ADDRESS]" at bounding box center [60, 154] width 95 height 19
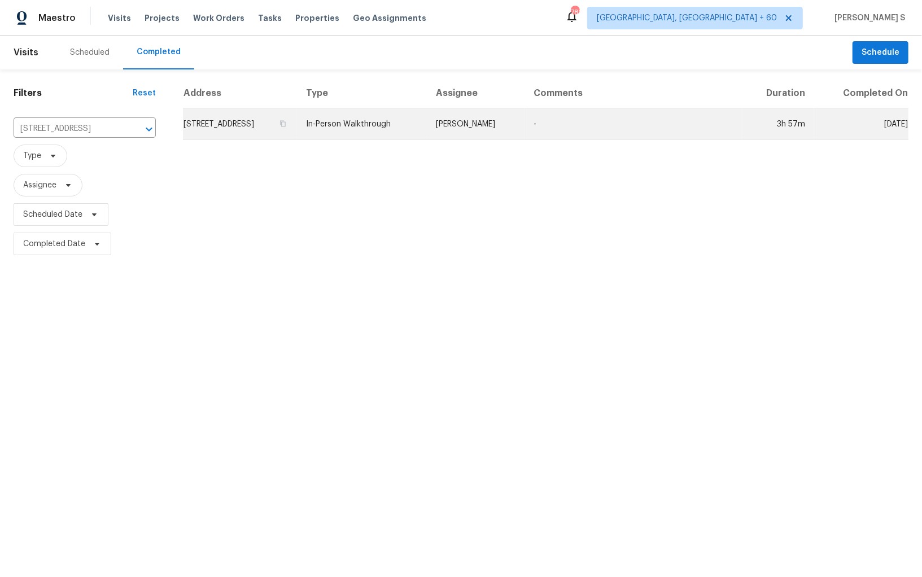
click at [261, 119] on td "[STREET_ADDRESS]" at bounding box center [240, 124] width 114 height 32
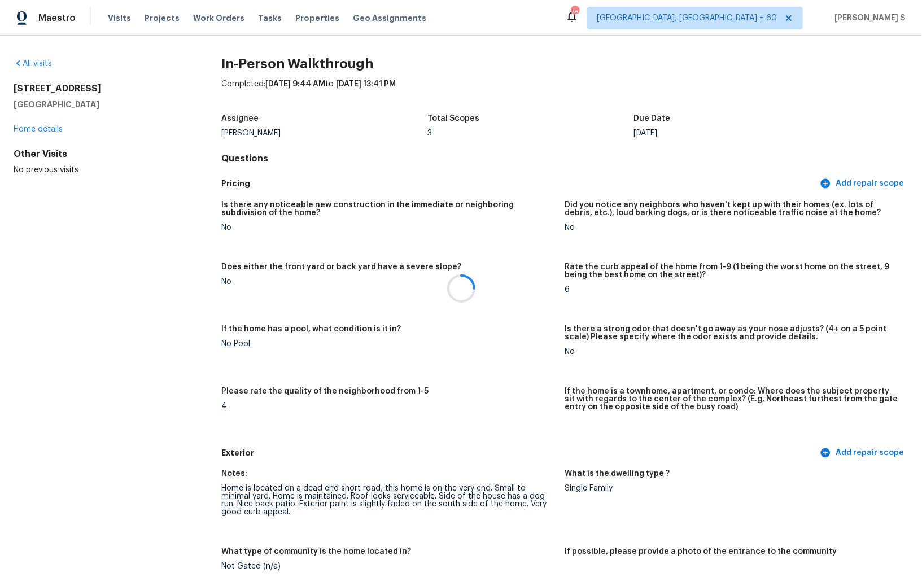
click at [425, 500] on div at bounding box center [461, 288] width 922 height 577
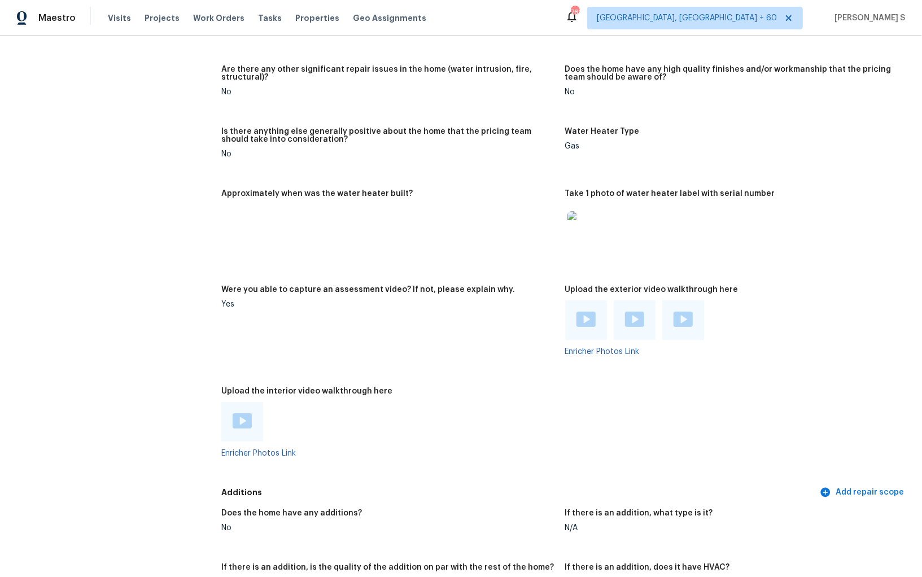
scroll to position [1771, 0]
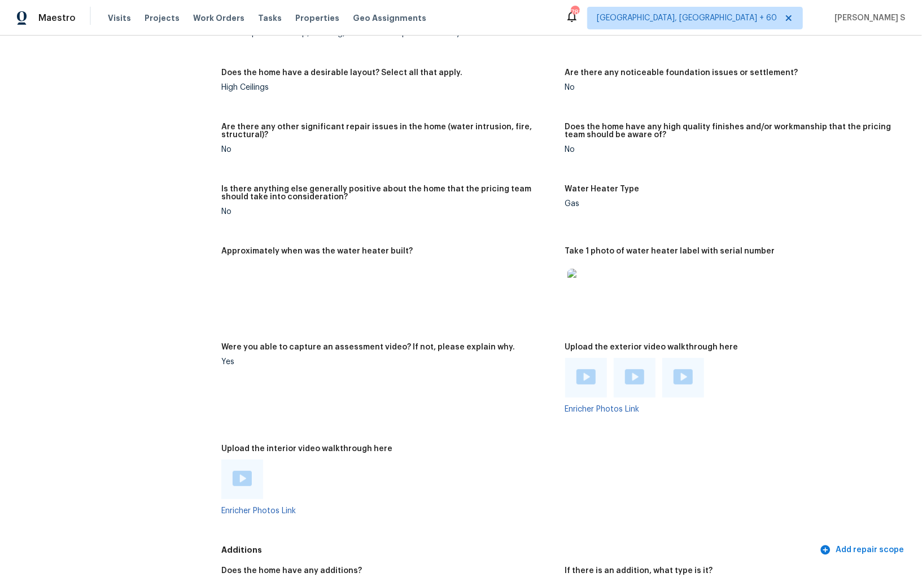
click at [253, 478] on div at bounding box center [242, 480] width 42 height 40
click at [235, 478] on img at bounding box center [242, 478] width 19 height 15
click at [578, 377] on img at bounding box center [586, 376] width 19 height 15
click at [632, 376] on img at bounding box center [634, 376] width 19 height 15
click at [694, 371] on div at bounding box center [684, 378] width 42 height 40
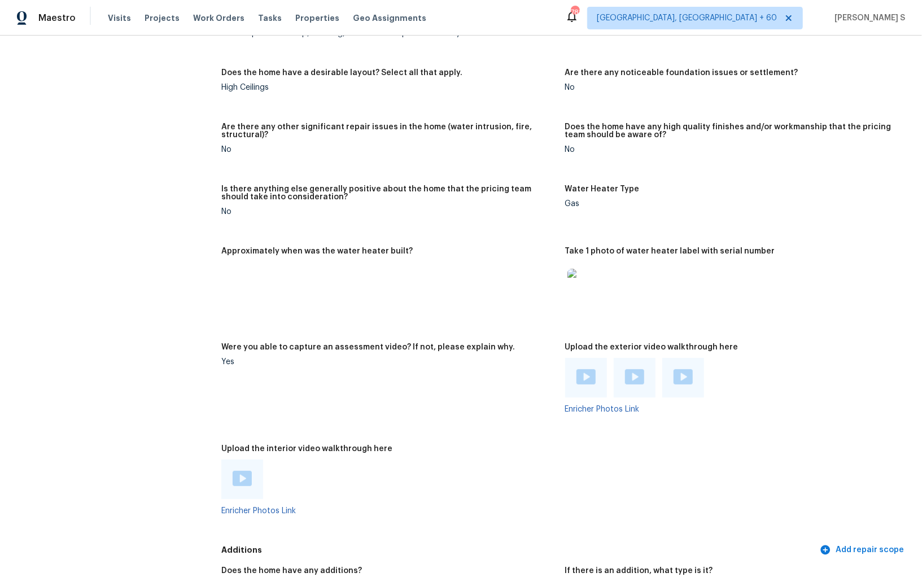
click at [688, 372] on img at bounding box center [683, 376] width 19 height 15
